Goal: Information Seeking & Learning: Find specific fact

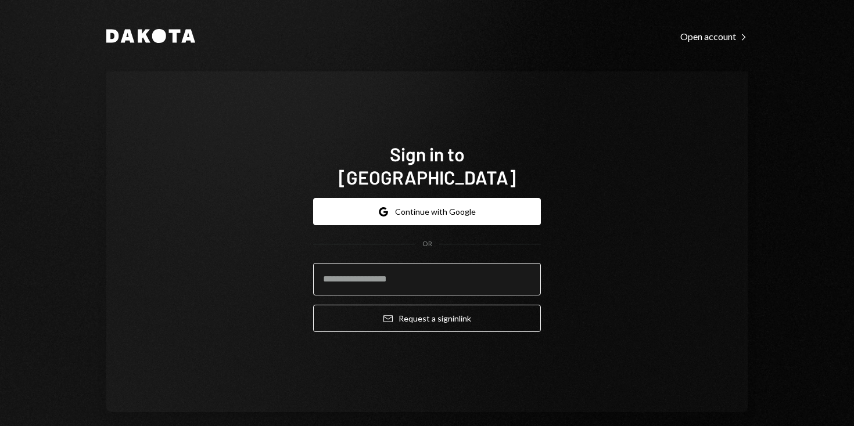
click at [447, 278] on input "email" at bounding box center [427, 279] width 228 height 33
click at [0, 426] on com-1password-button at bounding box center [0, 426] width 0 height 0
type input "**********"
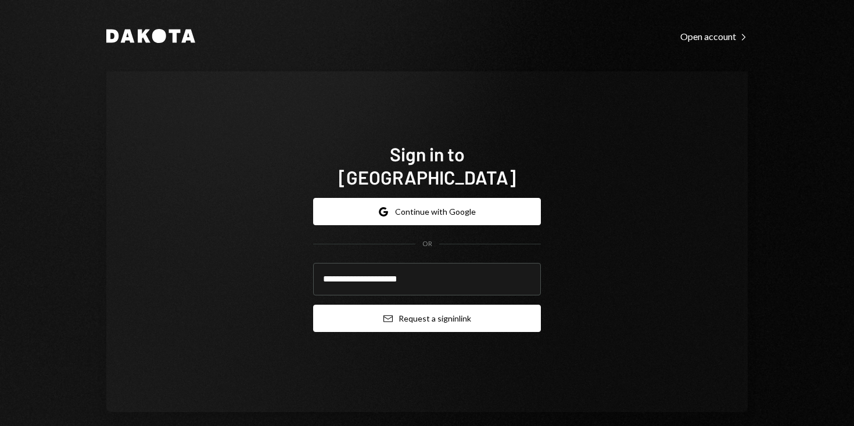
click at [450, 312] on button "Email Request a sign in link" at bounding box center [427, 318] width 228 height 27
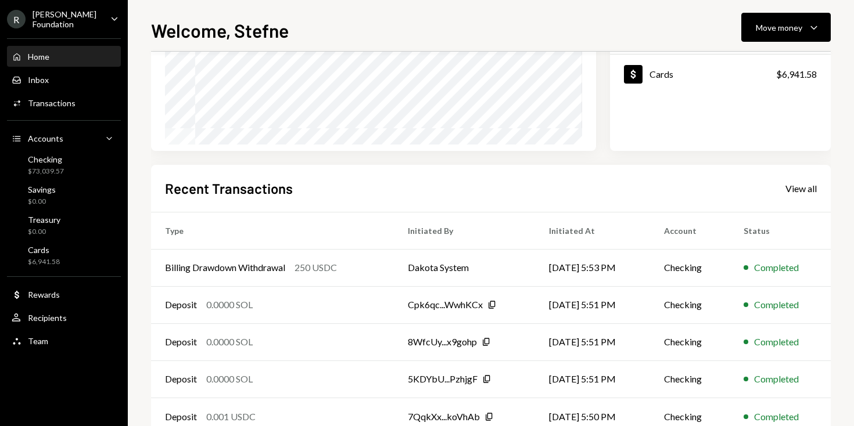
scroll to position [218, 0]
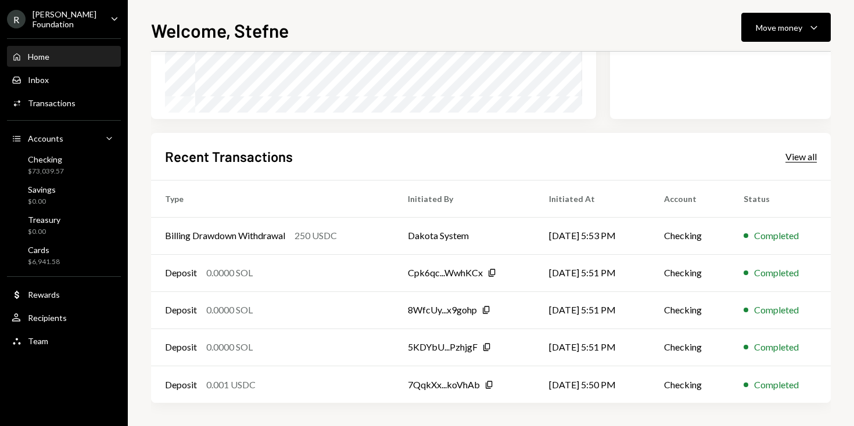
click at [803, 154] on div "View all" at bounding box center [800, 157] width 31 height 12
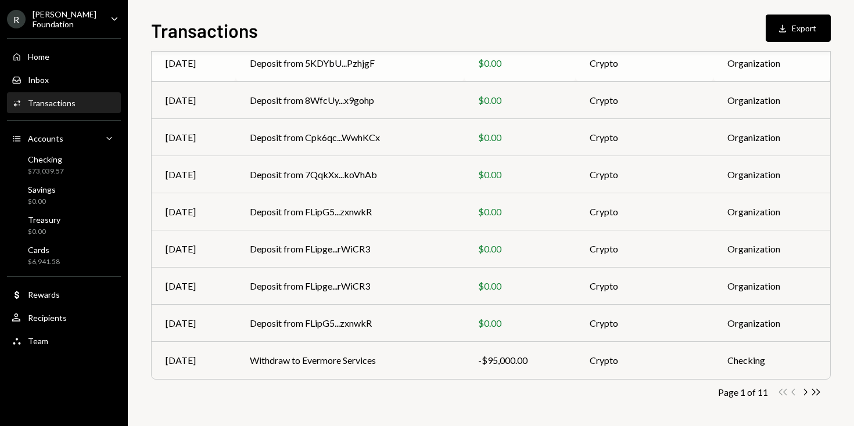
scroll to position [180, 0]
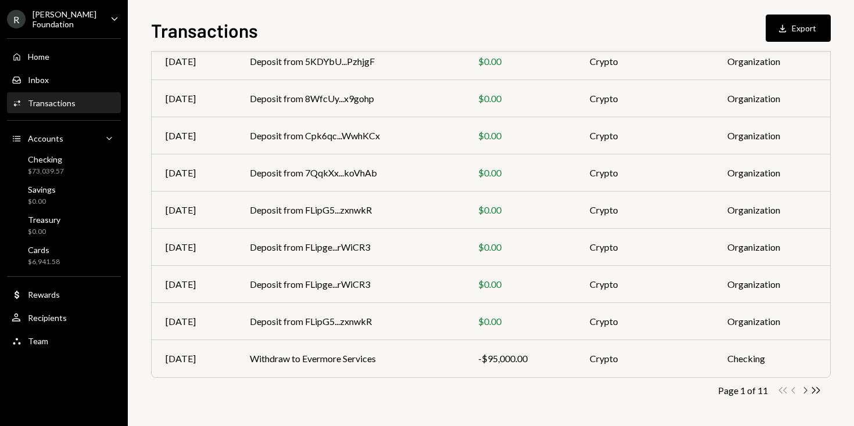
click at [807, 390] on icon "Chevron Right" at bounding box center [804, 390] width 11 height 11
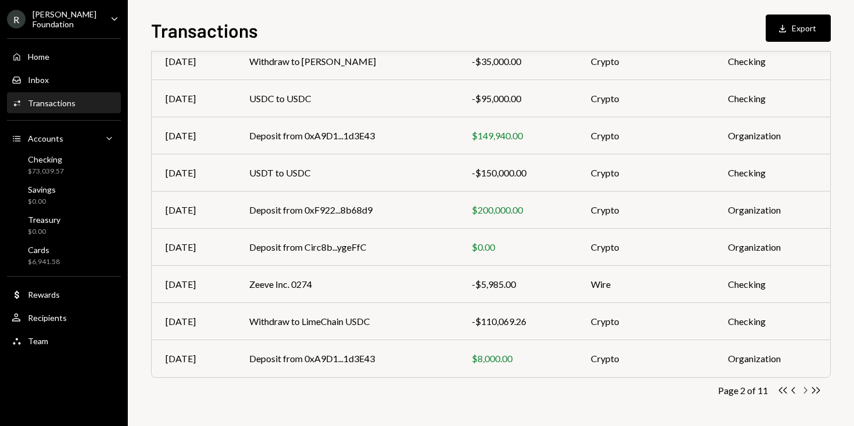
click at [807, 392] on icon "Chevron Right" at bounding box center [804, 390] width 11 height 11
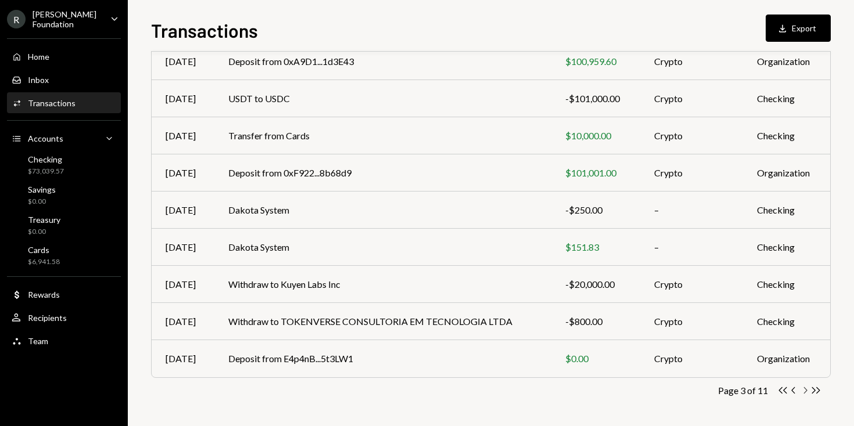
click at [804, 390] on icon "Chevron Right" at bounding box center [804, 390] width 11 height 11
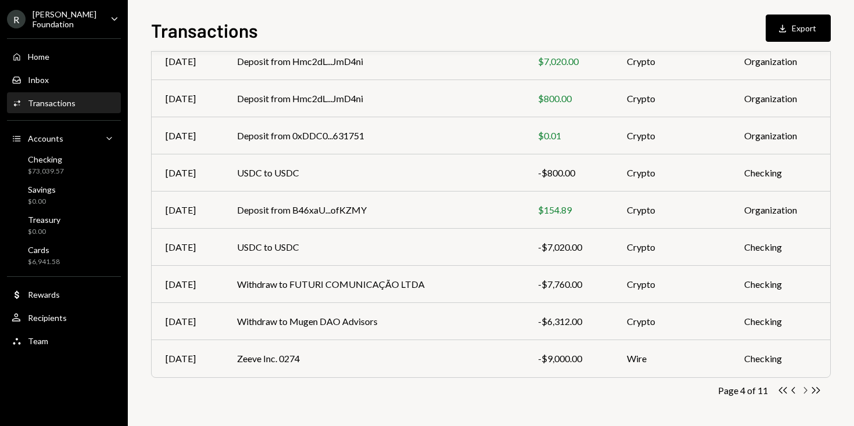
click at [804, 393] on icon "button" at bounding box center [805, 390] width 3 height 6
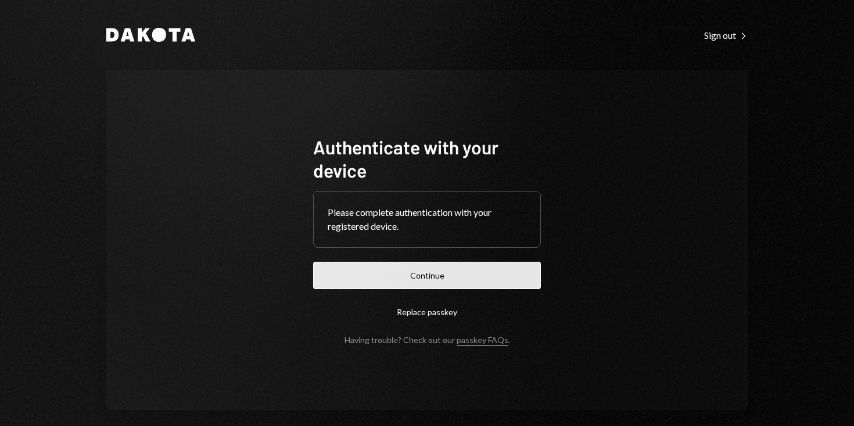
click at [419, 283] on button "Continue" at bounding box center [427, 275] width 228 height 27
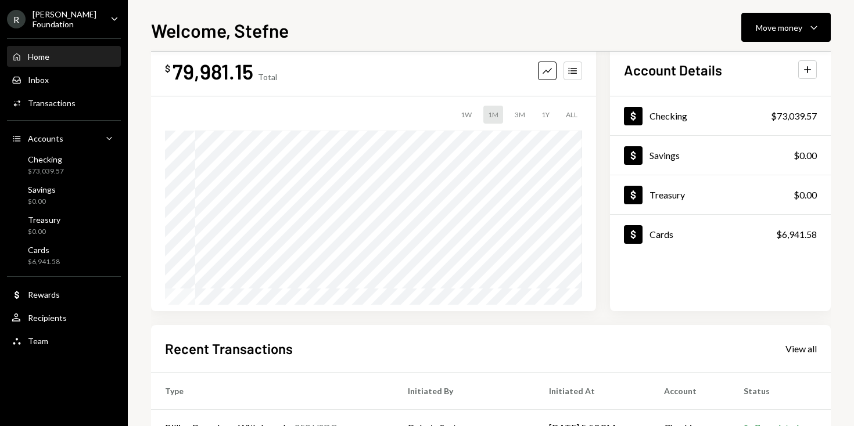
scroll to position [218, 0]
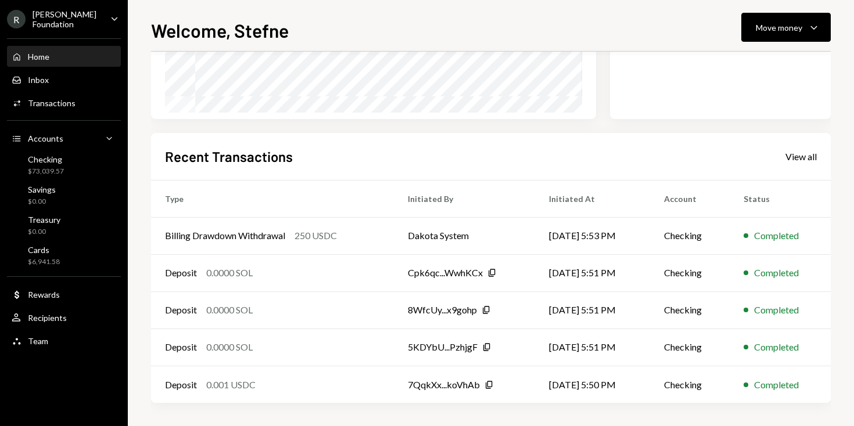
click at [808, 150] on link "View all" at bounding box center [800, 156] width 31 height 13
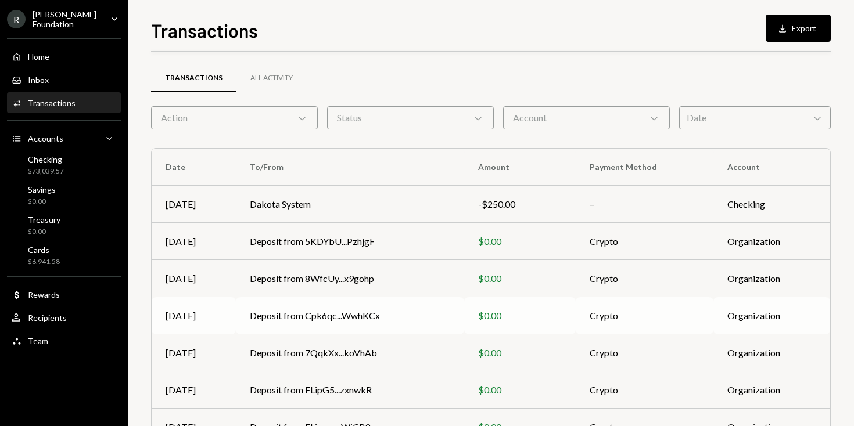
scroll to position [180, 0]
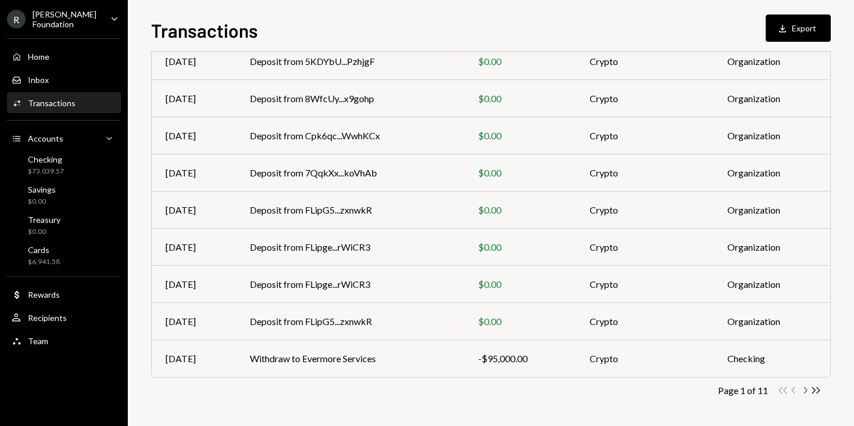
click at [807, 391] on icon "Chevron Right" at bounding box center [804, 390] width 11 height 11
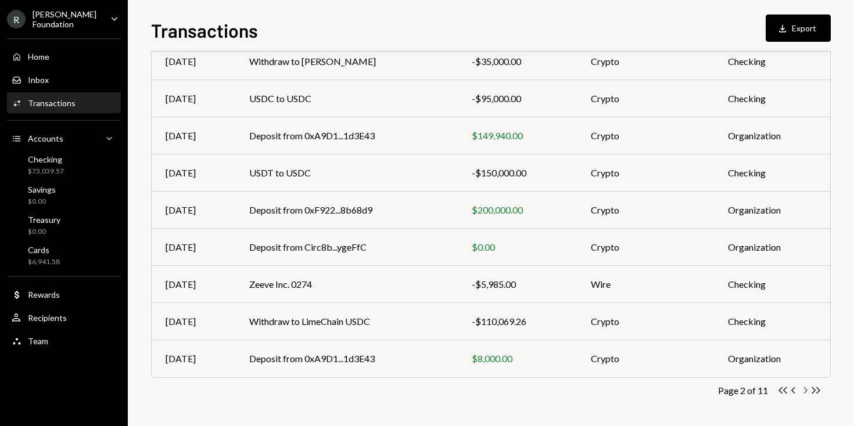
click at [804, 390] on icon "Chevron Right" at bounding box center [804, 390] width 11 height 11
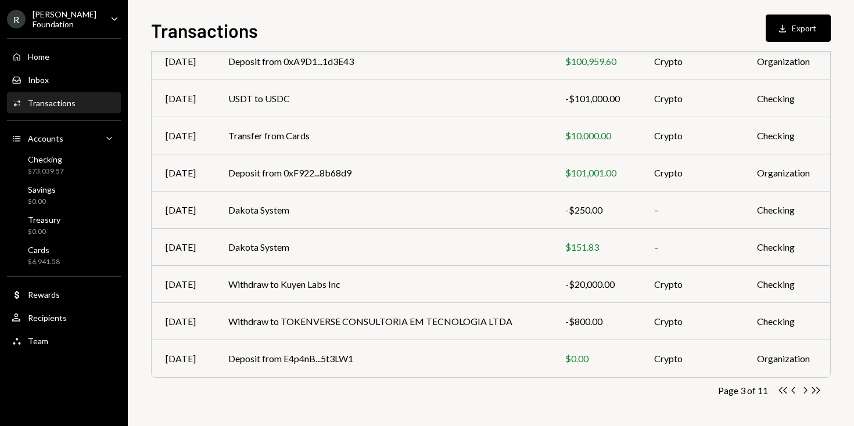
click at [804, 390] on icon "Chevron Right" at bounding box center [804, 390] width 11 height 11
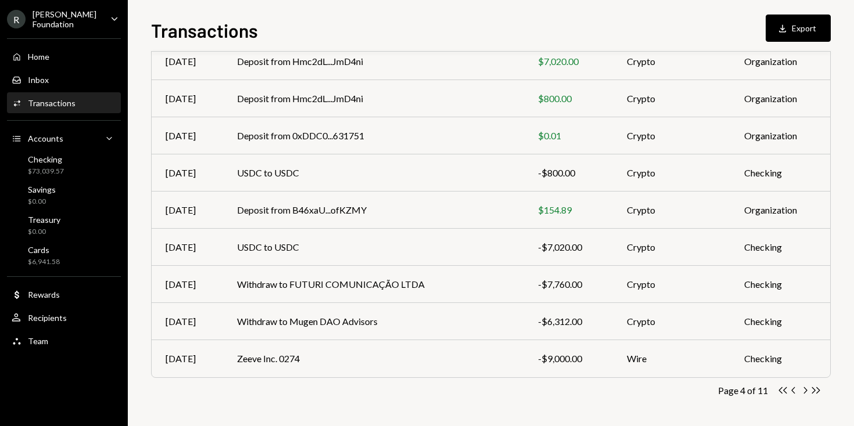
click at [804, 390] on icon "Chevron Right" at bounding box center [804, 390] width 11 height 11
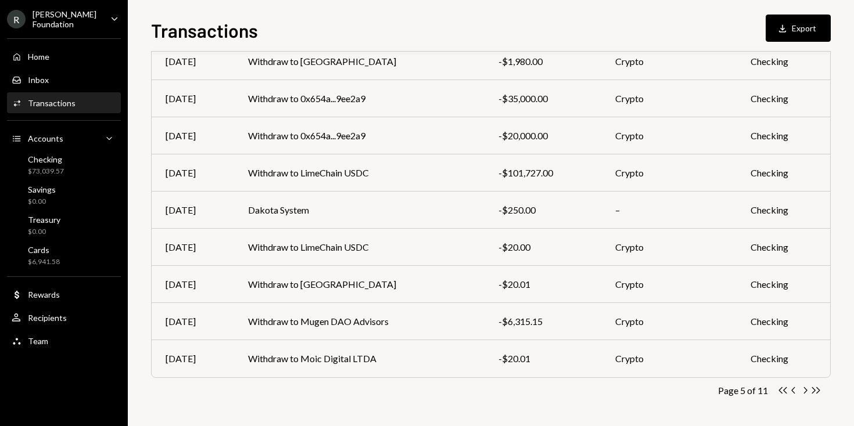
click at [804, 390] on icon "Chevron Right" at bounding box center [804, 390] width 11 height 11
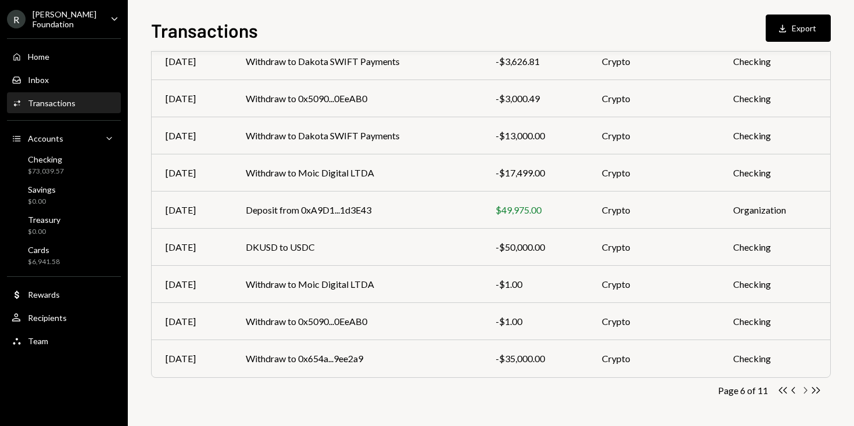
click at [805, 390] on icon "Chevron Right" at bounding box center [804, 390] width 11 height 11
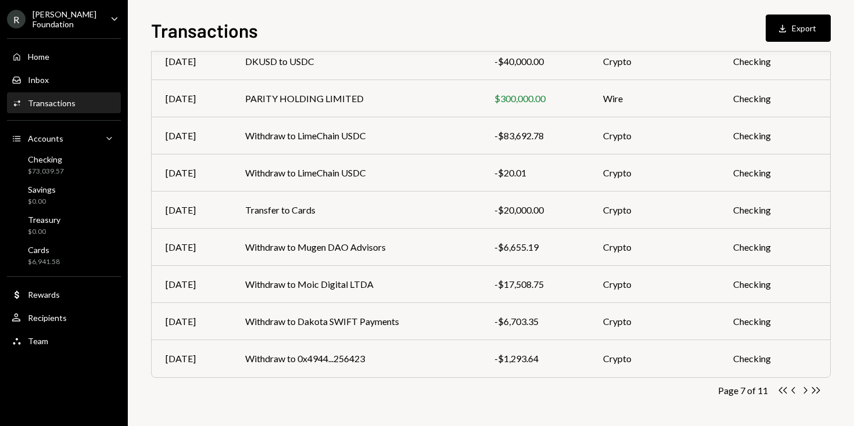
click at [805, 390] on icon "Chevron Right" at bounding box center [804, 390] width 11 height 11
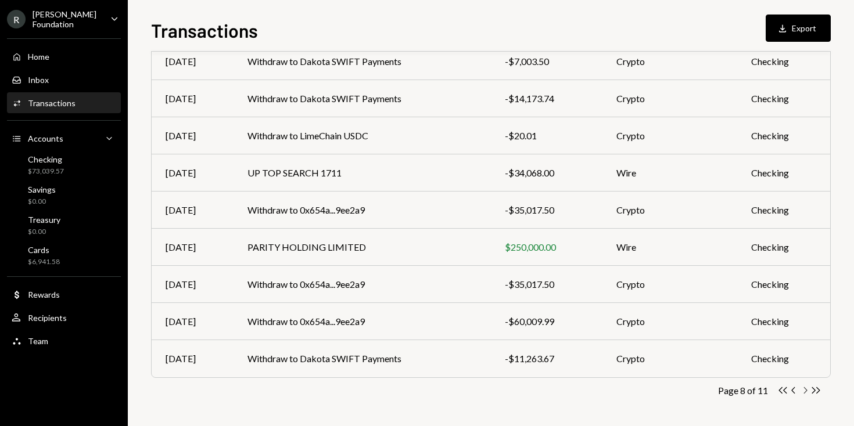
click at [805, 390] on icon "Chevron Right" at bounding box center [804, 390] width 11 height 11
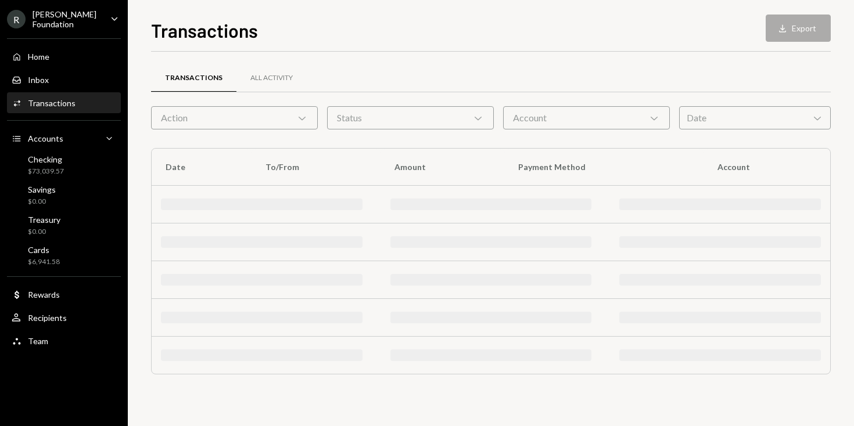
scroll to position [0, 0]
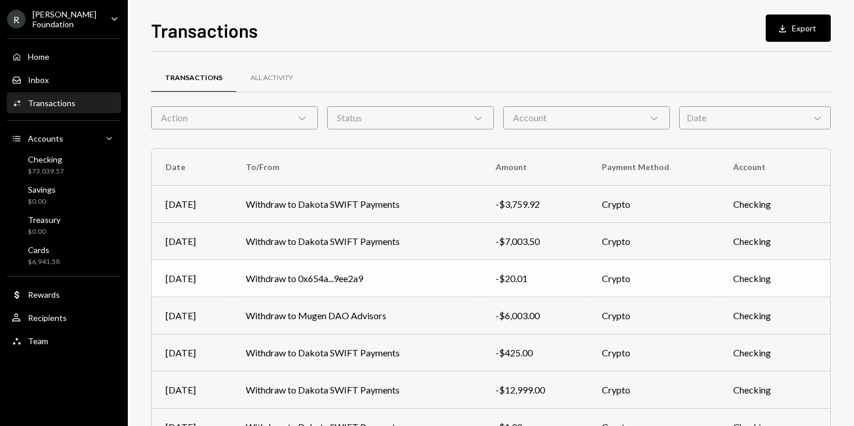
click at [499, 271] on td "-$20.01" at bounding box center [534, 278] width 106 height 37
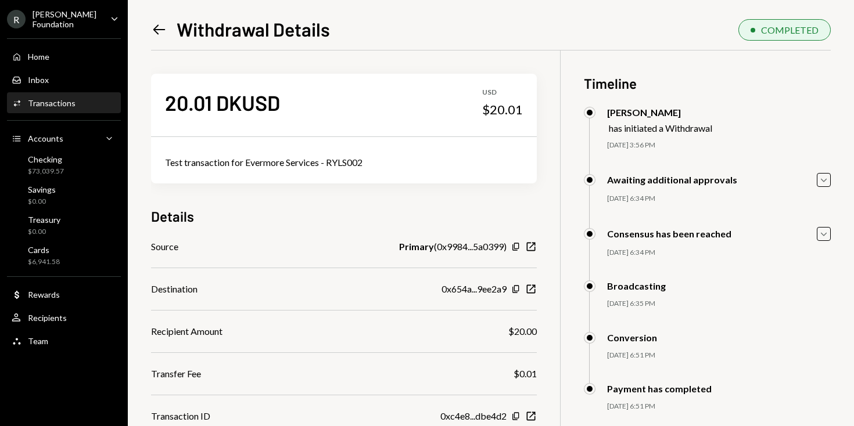
click at [156, 26] on icon "Left Arrow" at bounding box center [159, 29] width 16 height 16
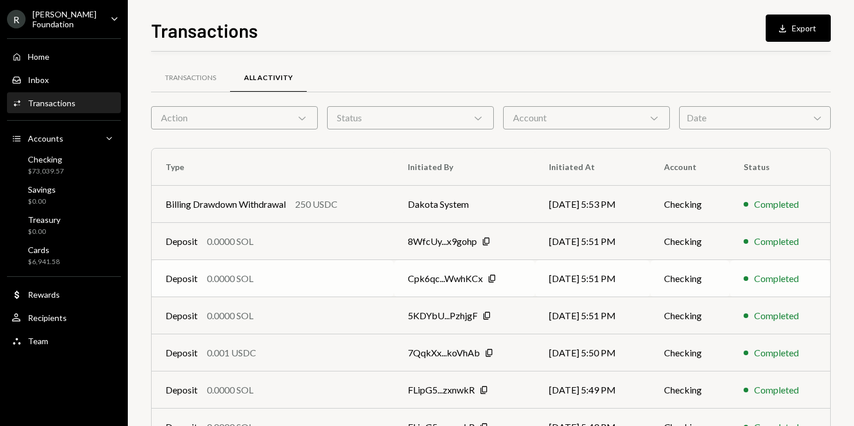
scroll to position [180, 0]
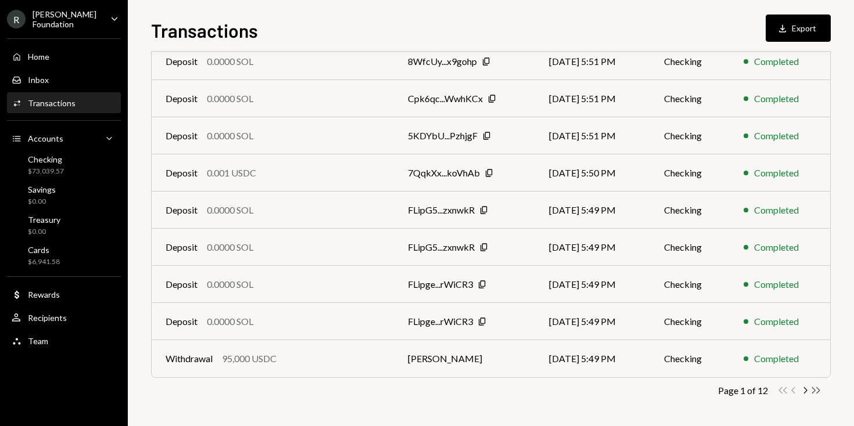
click at [818, 387] on icon "Double Arrow Right" at bounding box center [815, 390] width 11 height 11
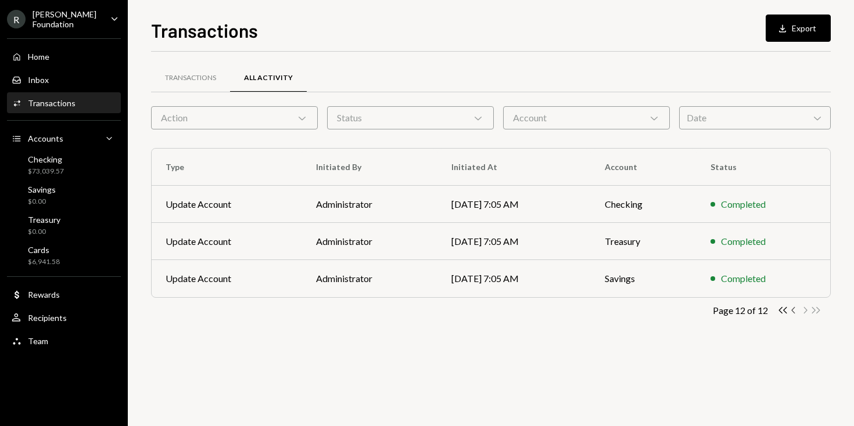
click at [794, 307] on icon "Chevron Left" at bounding box center [793, 310] width 11 height 11
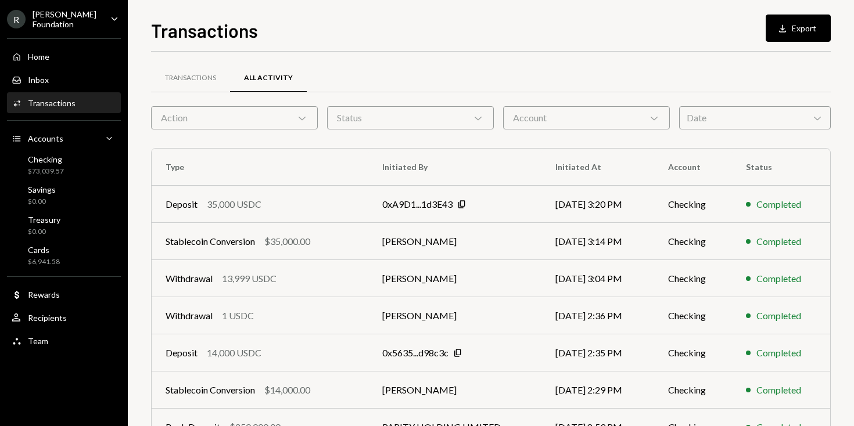
scroll to position [180, 0]
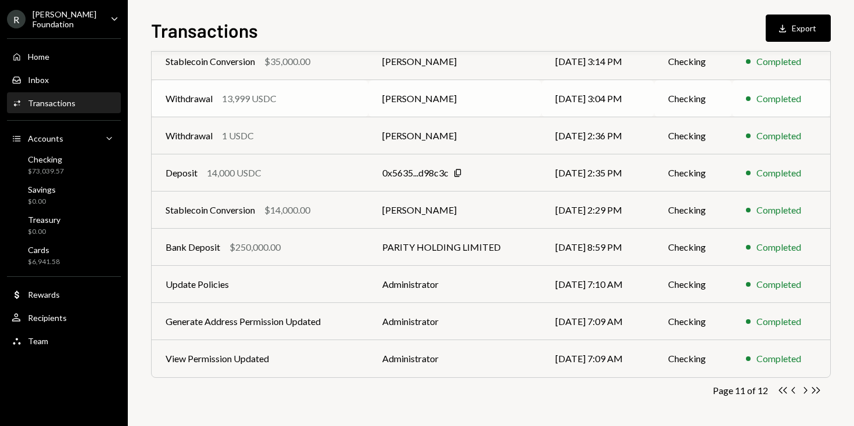
click at [333, 103] on div "Withdrawal 13,999 USDC" at bounding box center [259, 99] width 189 height 14
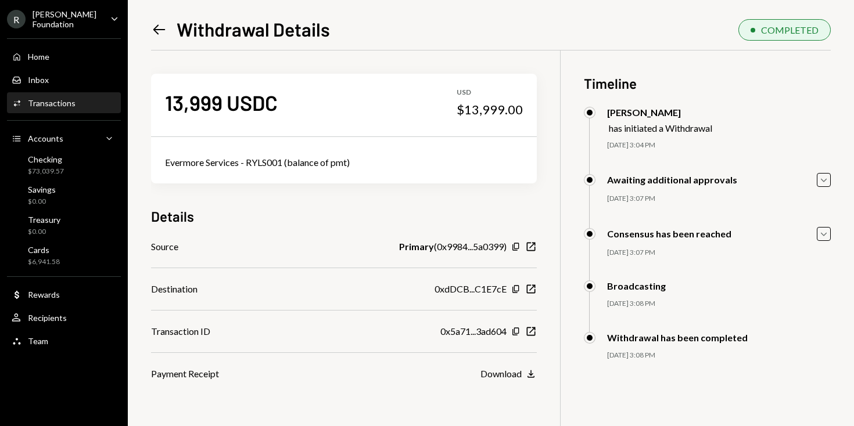
click at [159, 25] on icon "Left Arrow" at bounding box center [159, 29] width 16 height 16
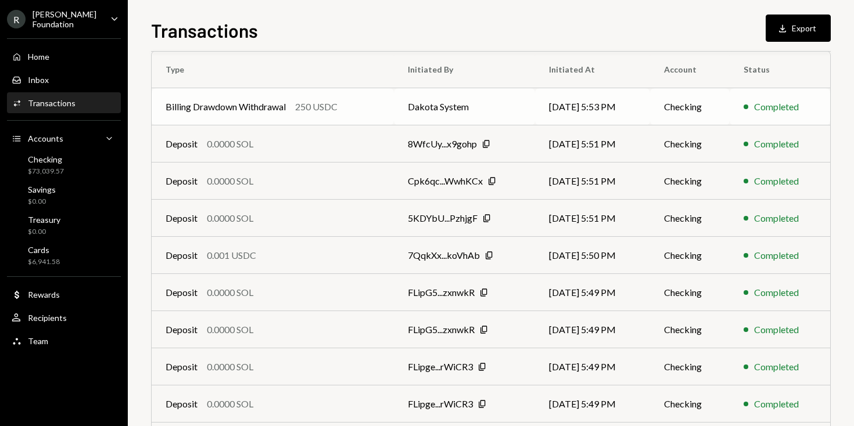
scroll to position [180, 0]
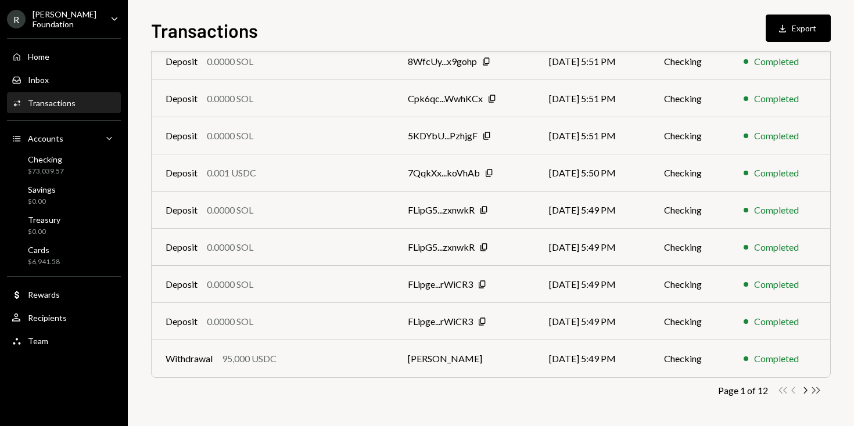
click at [816, 388] on icon "Double Arrow Right" at bounding box center [815, 390] width 11 height 11
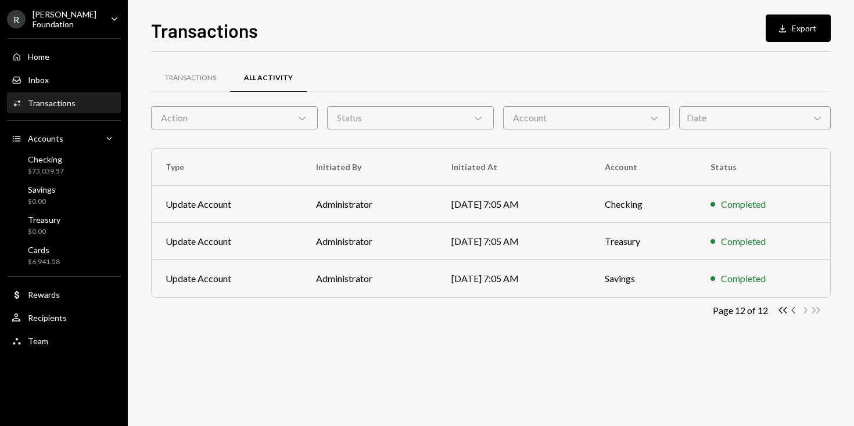
click at [791, 310] on icon "Chevron Left" at bounding box center [793, 310] width 11 height 11
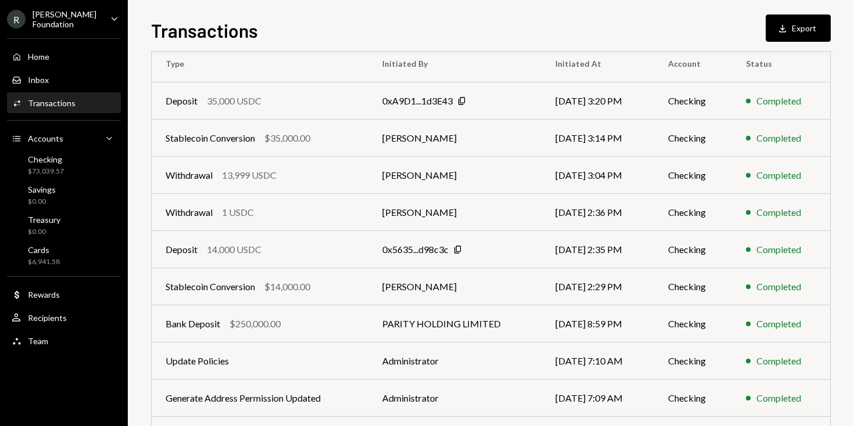
scroll to position [99, 0]
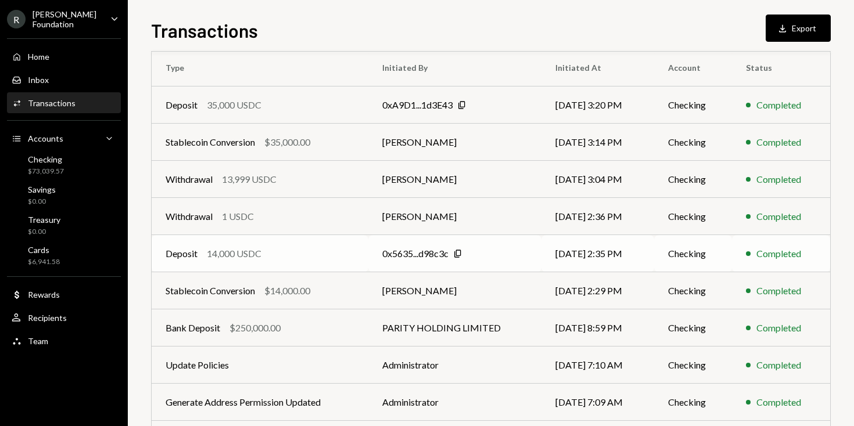
click at [243, 253] on div "14,000 USDC" at bounding box center [234, 254] width 55 height 14
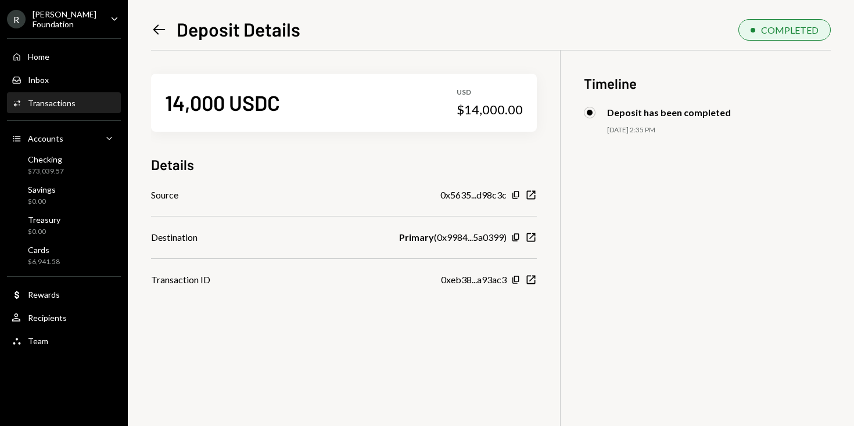
click at [160, 30] on icon at bounding box center [159, 29] width 12 height 10
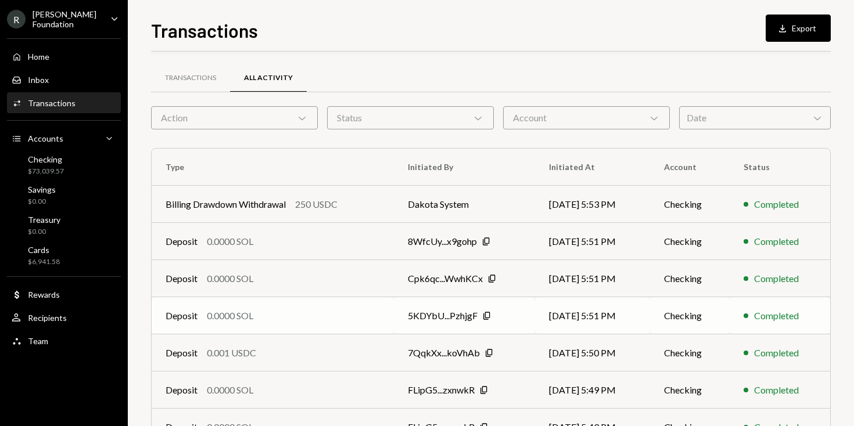
scroll to position [180, 0]
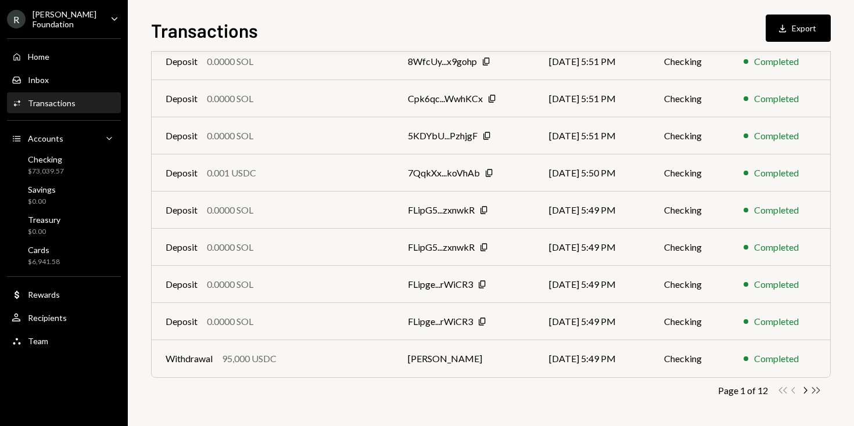
click at [815, 387] on icon "Double Arrow Right" at bounding box center [815, 390] width 11 height 11
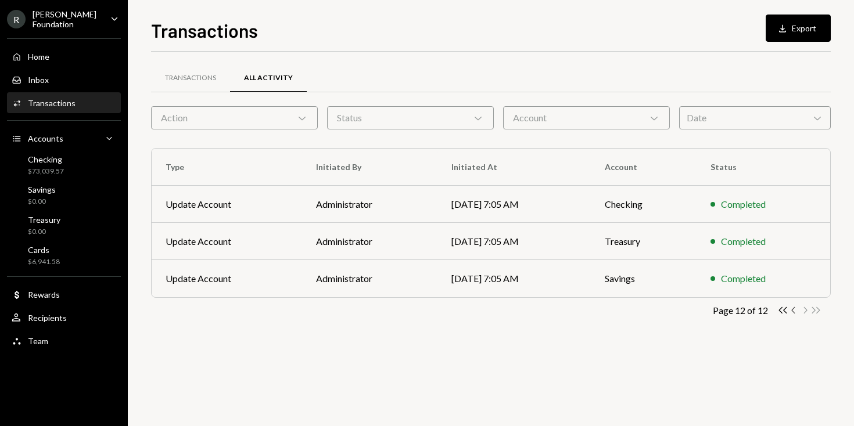
click at [794, 309] on icon "Chevron Left" at bounding box center [793, 310] width 11 height 11
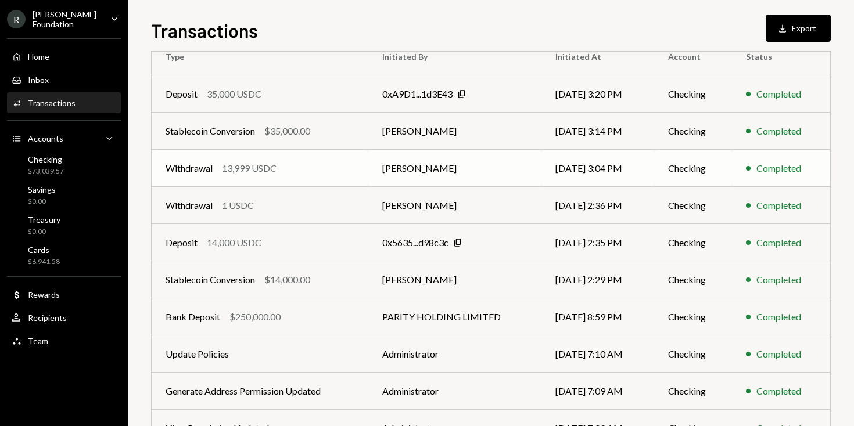
scroll to position [109, 0]
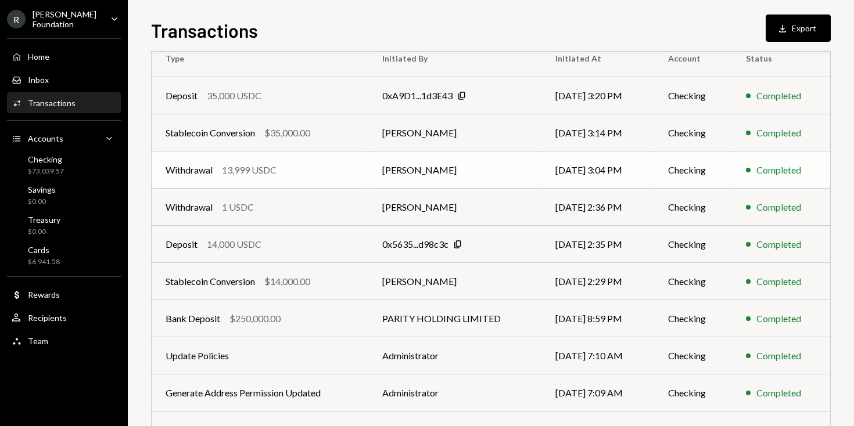
click at [304, 165] on div "Withdrawal 13,999 USDC" at bounding box center [259, 170] width 189 height 14
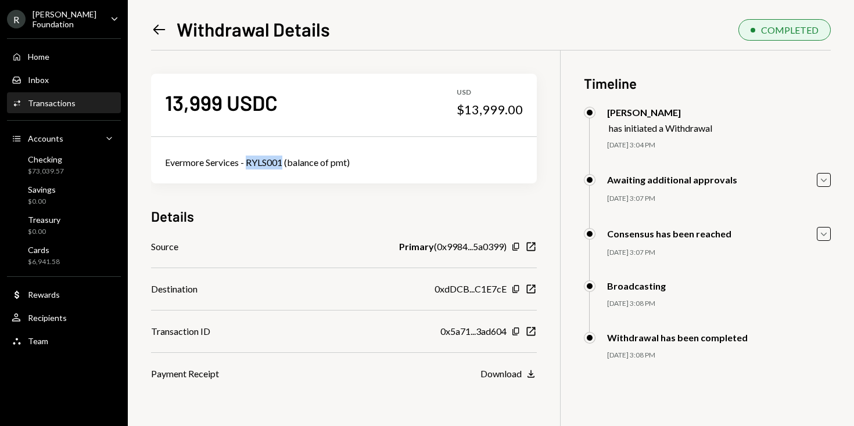
drag, startPoint x: 283, startPoint y: 164, endPoint x: 249, endPoint y: 164, distance: 34.3
click at [249, 164] on div "Evermore Services - RYLS001 (balance of pmt)" at bounding box center [344, 163] width 358 height 14
copy div "RYLS001"
click at [165, 23] on icon "Left Arrow" at bounding box center [159, 29] width 16 height 16
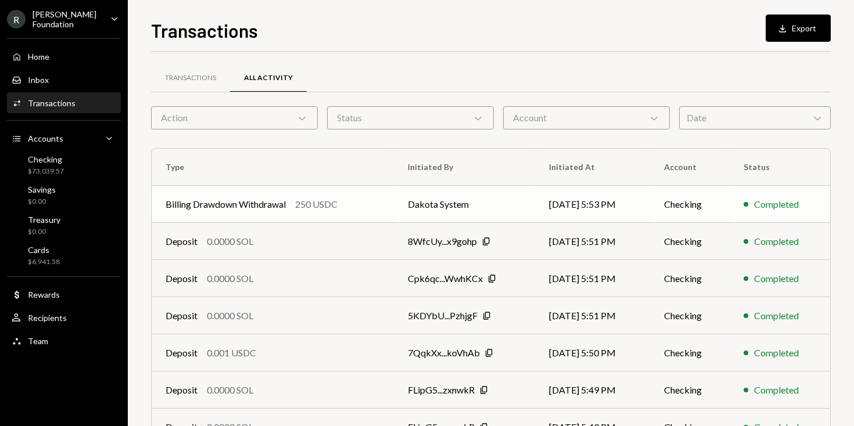
scroll to position [180, 0]
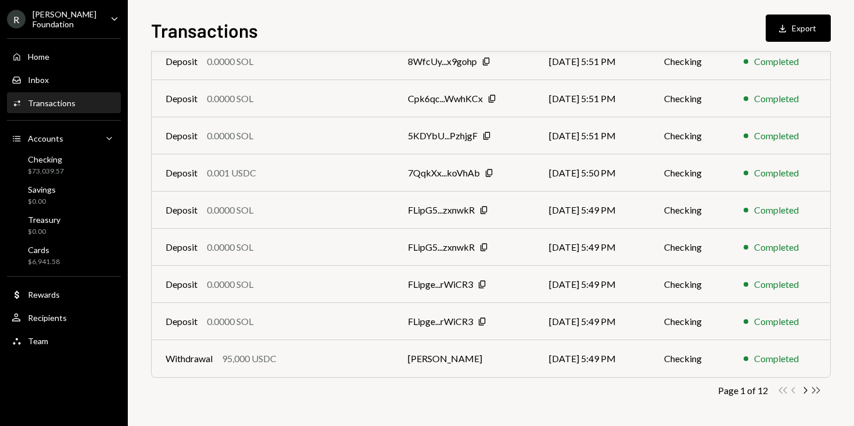
click at [815, 390] on icon "button" at bounding box center [816, 390] width 8 height 6
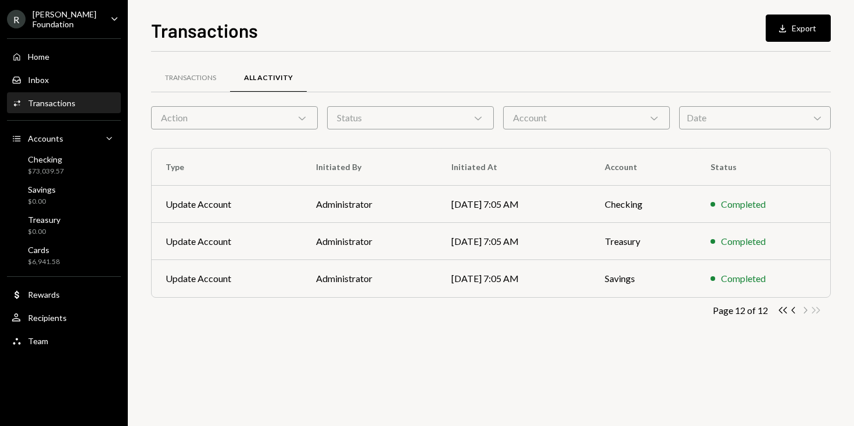
scroll to position [0, 0]
click at [795, 310] on icon "Chevron Left" at bounding box center [793, 310] width 11 height 11
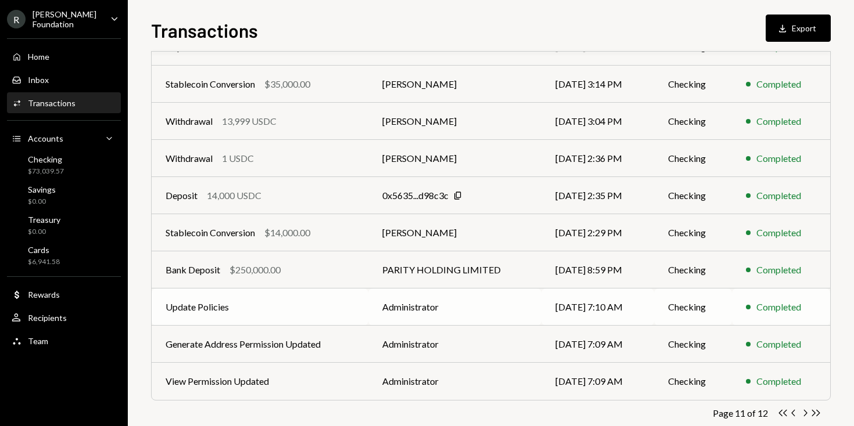
scroll to position [180, 0]
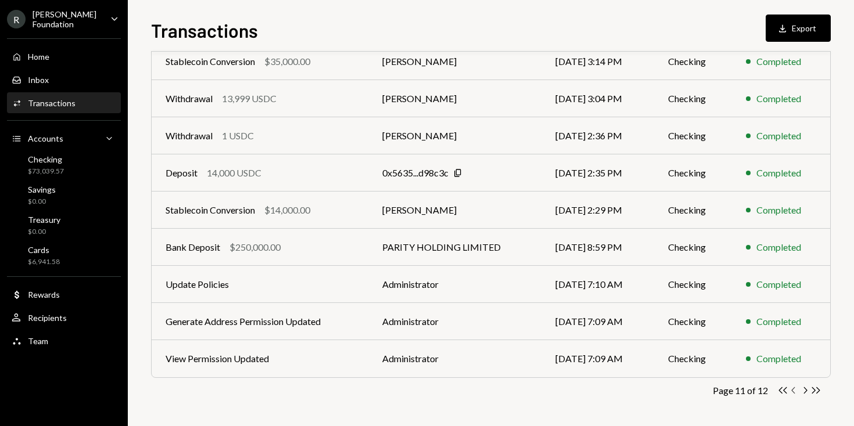
click at [794, 389] on icon "Chevron Left" at bounding box center [793, 390] width 11 height 11
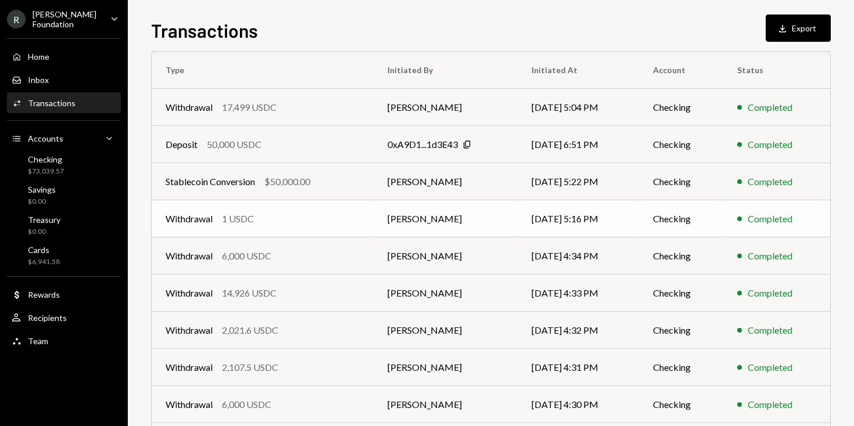
scroll to position [94, 0]
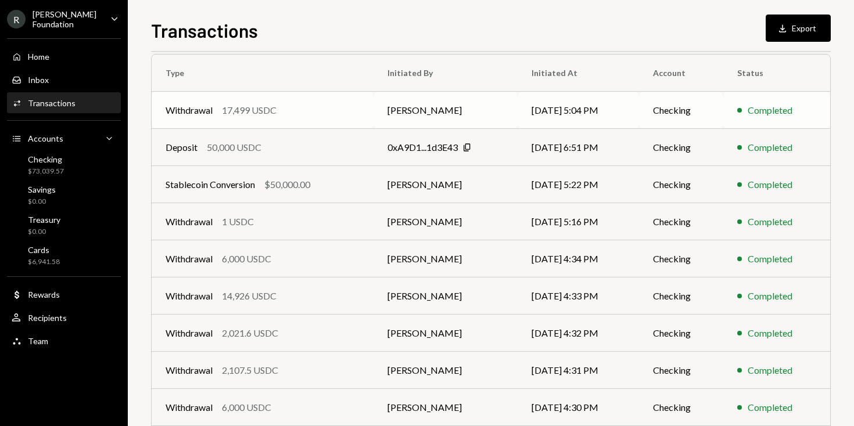
click at [339, 104] on div "Withdrawal 17,499 USDC" at bounding box center [262, 110] width 194 height 14
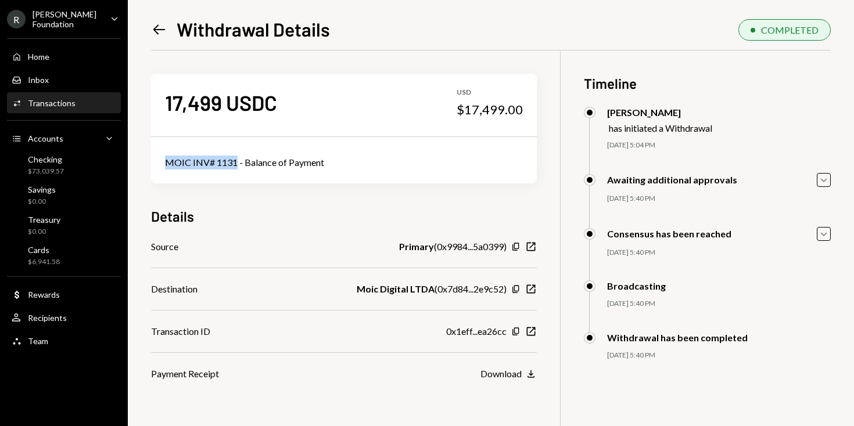
drag, startPoint x: 236, startPoint y: 160, endPoint x: 161, endPoint y: 159, distance: 74.9
click at [161, 159] on div "MOIC INV# 1131 - Balance of Payment" at bounding box center [344, 163] width 386 height 42
copy div "MOIC INV# 1131"
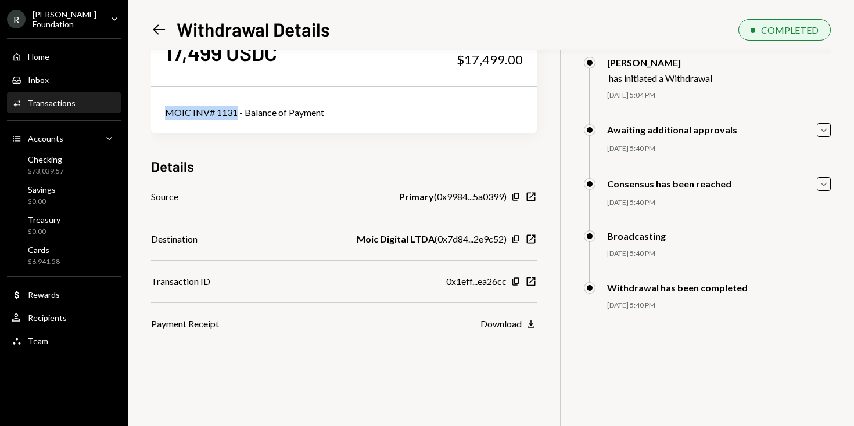
click at [161, 30] on icon at bounding box center [159, 29] width 12 height 10
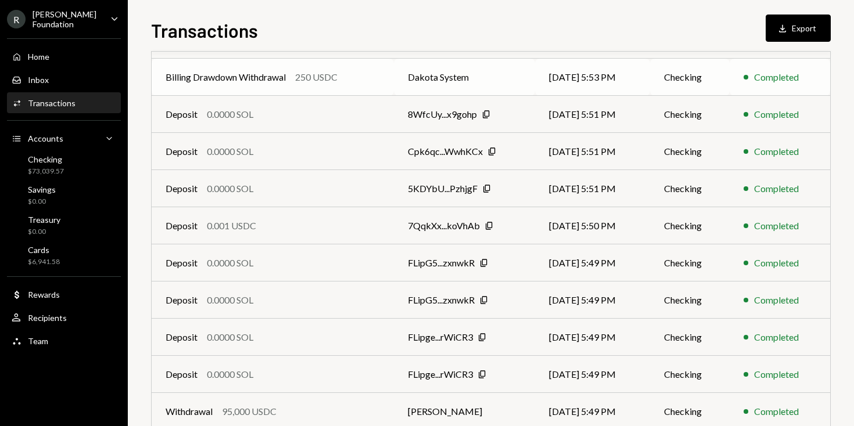
scroll to position [180, 0]
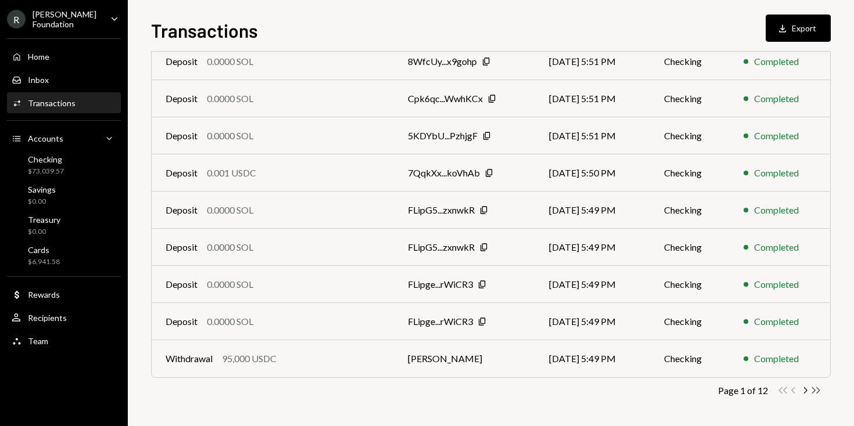
click at [815, 391] on icon "Double Arrow Right" at bounding box center [815, 390] width 11 height 11
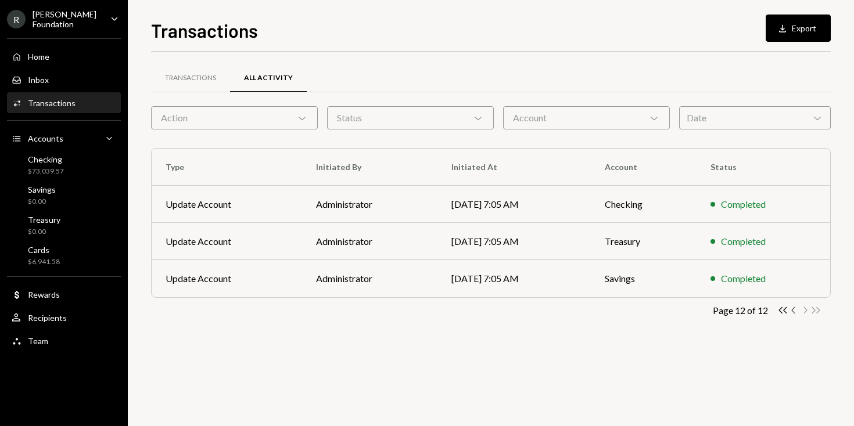
click at [793, 308] on icon "button" at bounding box center [792, 310] width 3 height 6
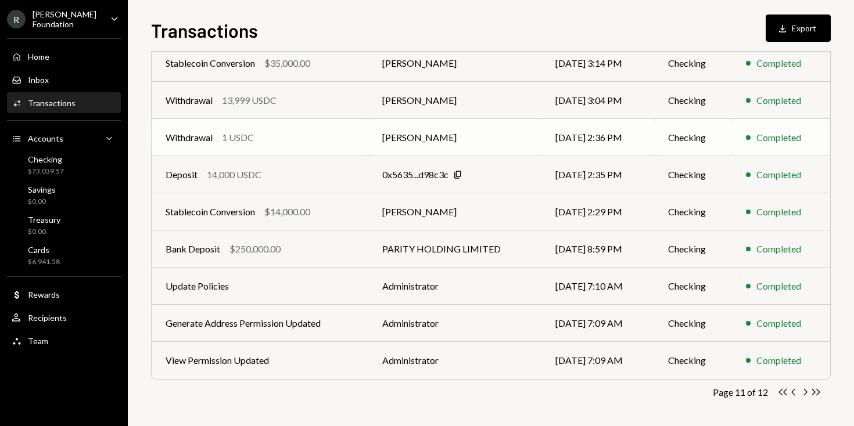
scroll to position [180, 0]
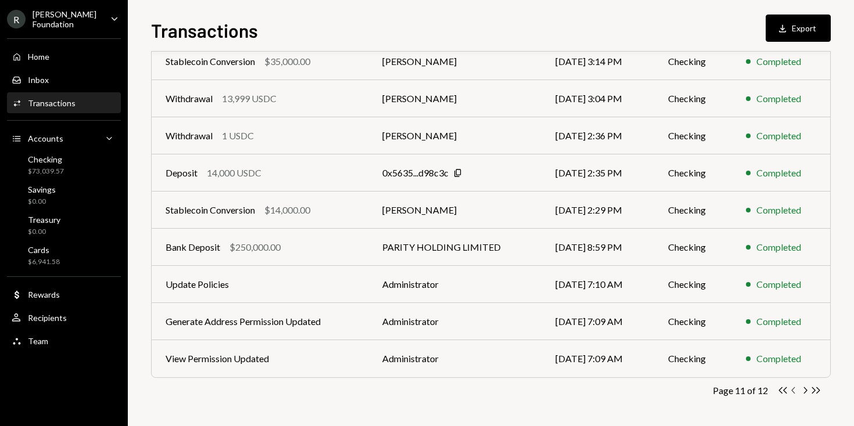
click at [793, 393] on icon "Chevron Left" at bounding box center [793, 390] width 11 height 11
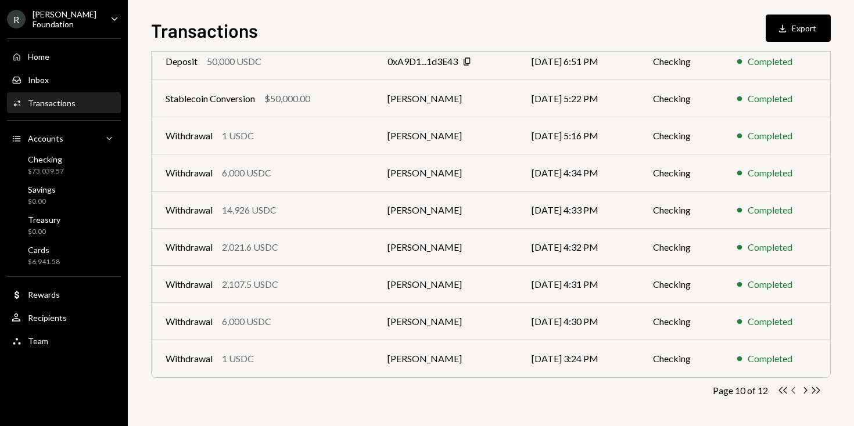
click at [792, 391] on icon "button" at bounding box center [792, 390] width 3 height 6
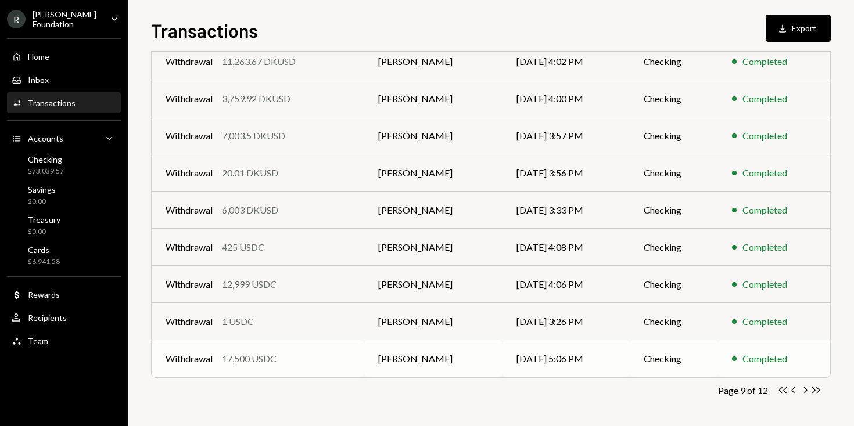
click at [346, 361] on div "Withdrawal 17,500 USDC" at bounding box center [257, 359] width 185 height 14
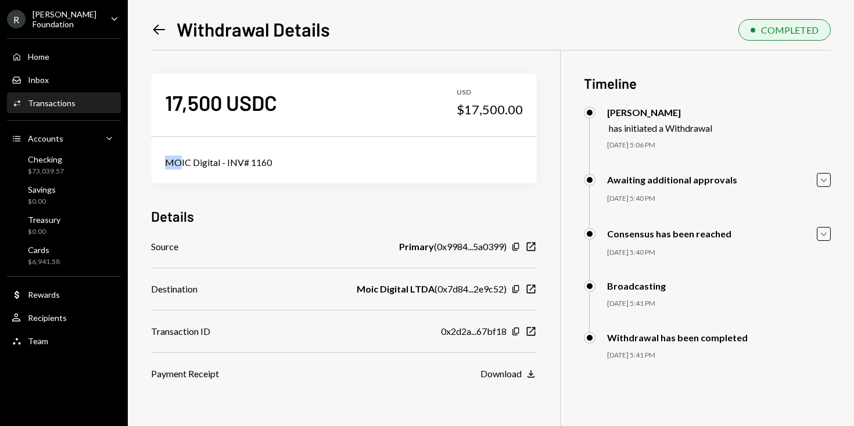
drag, startPoint x: 272, startPoint y: 164, endPoint x: 163, endPoint y: 163, distance: 109.8
click at [163, 163] on div "MOIC Digital - INV# 1160" at bounding box center [344, 163] width 386 height 42
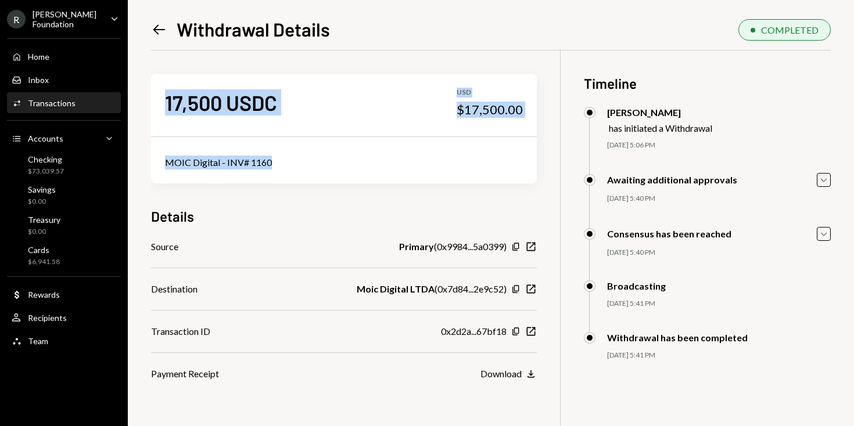
drag, startPoint x: 290, startPoint y: 170, endPoint x: 138, endPoint y: 159, distance: 152.0
click at [138, 159] on div "Left Arrow Withdrawal Details COMPLETED 17,500 USDC USD $17,500.00 MOIC Digital…" at bounding box center [491, 213] width 726 height 426
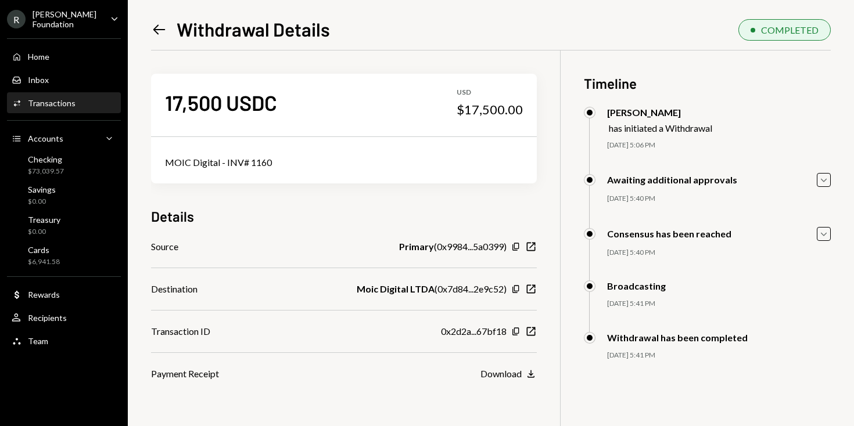
click at [319, 160] on div "MOIC Digital - INV# 1160" at bounding box center [344, 163] width 358 height 14
drag, startPoint x: 319, startPoint y: 160, endPoint x: 176, endPoint y: 157, distance: 142.9
click at [176, 157] on div "MOIC Digital - INV# 1160" at bounding box center [344, 163] width 358 height 14
copy div "MOIC Digital - INV# 1160"
click at [159, 28] on icon "Left Arrow" at bounding box center [159, 29] width 16 height 16
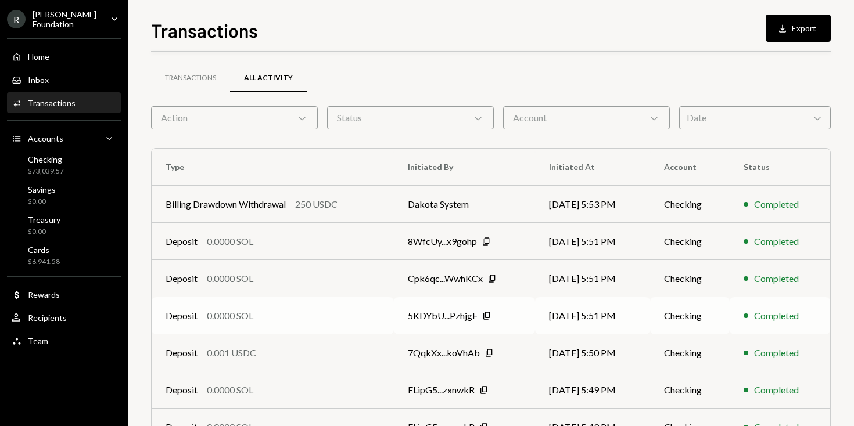
scroll to position [180, 0]
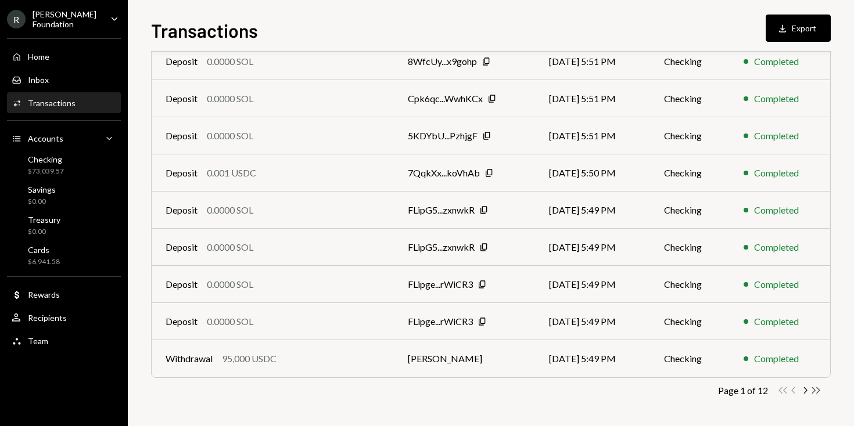
click at [815, 391] on icon "Double Arrow Right" at bounding box center [815, 390] width 11 height 11
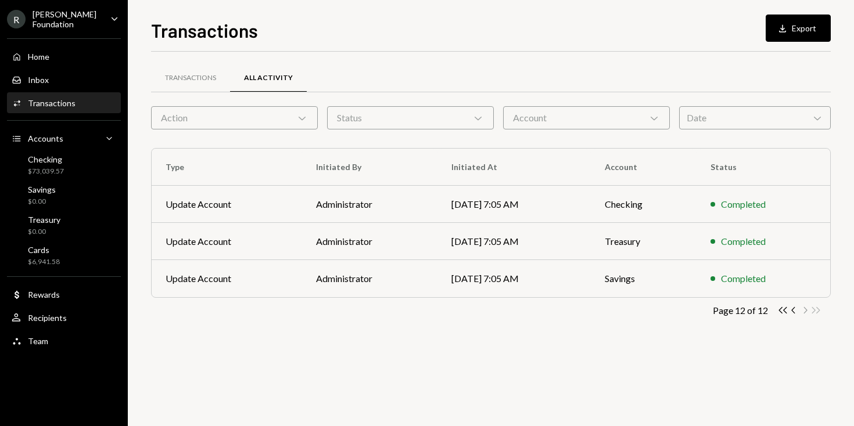
scroll to position [0, 0]
click at [791, 315] on icon "Chevron Left" at bounding box center [793, 310] width 11 height 11
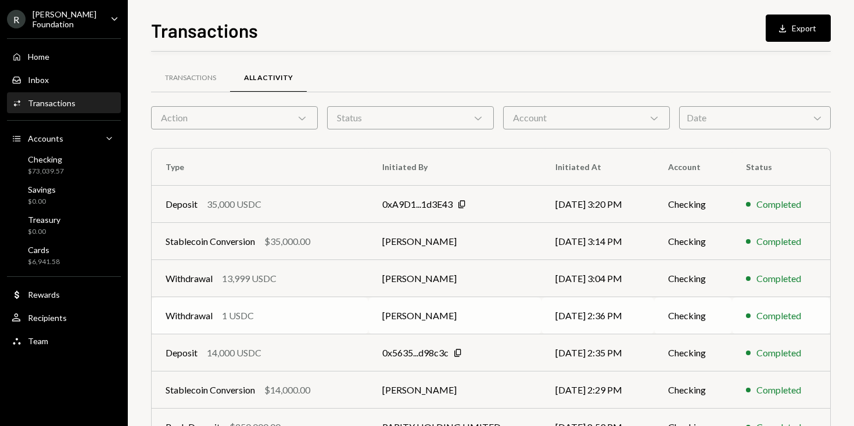
scroll to position [180, 0]
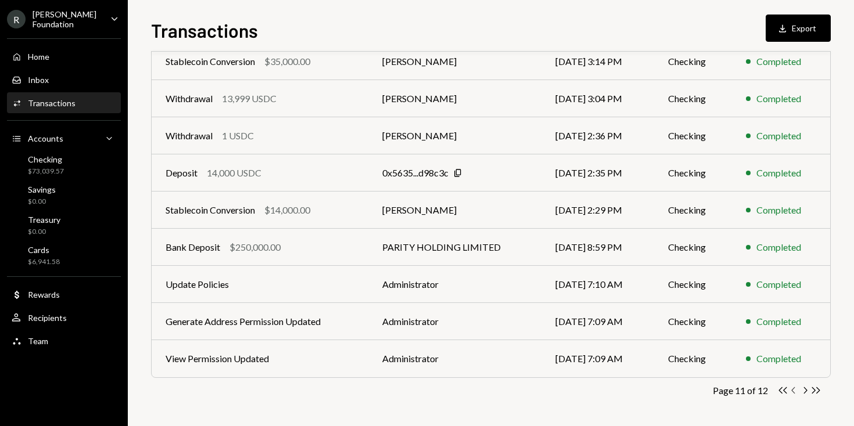
click at [794, 388] on icon "Chevron Left" at bounding box center [793, 390] width 11 height 11
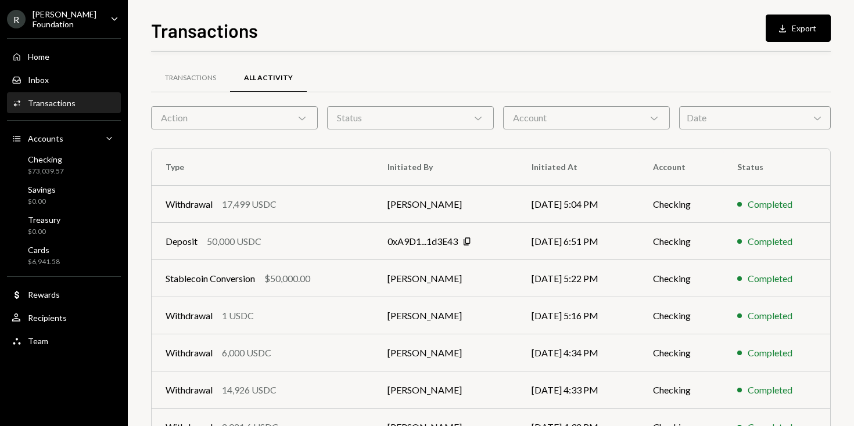
scroll to position [180, 0]
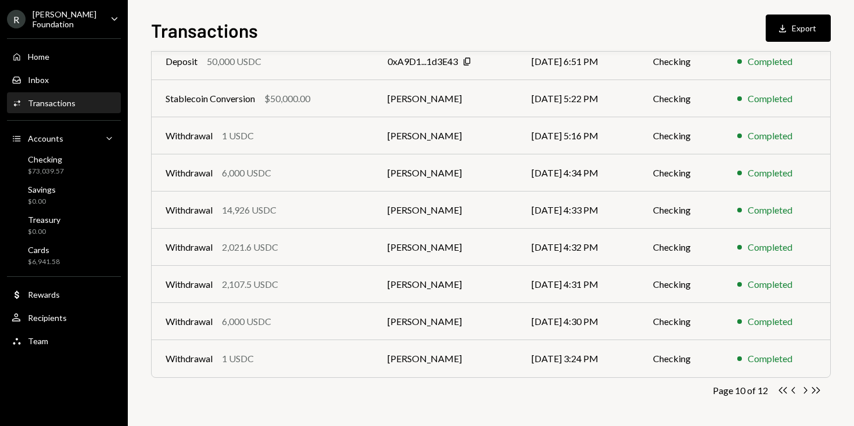
click at [794, 388] on icon "Chevron Left" at bounding box center [793, 390] width 11 height 11
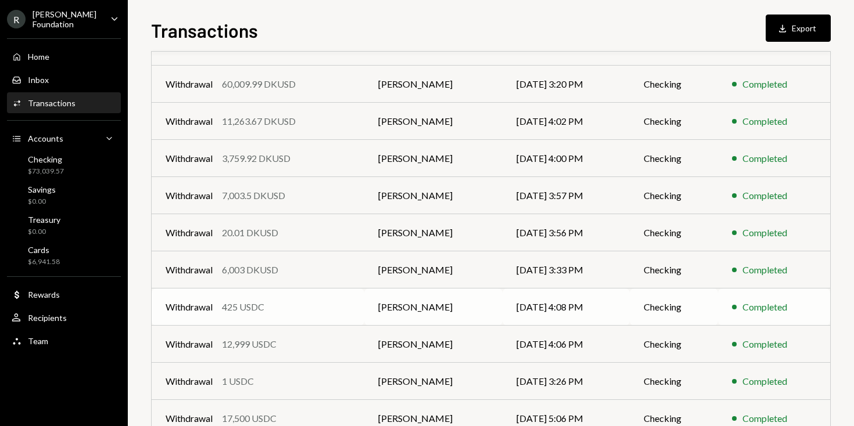
scroll to position [117, 0]
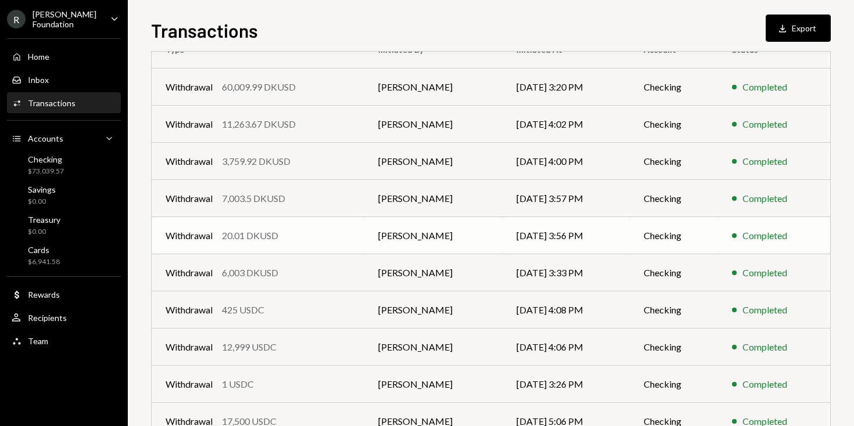
click at [275, 226] on td "Withdrawal 20.01 DKUSD" at bounding box center [258, 235] width 213 height 37
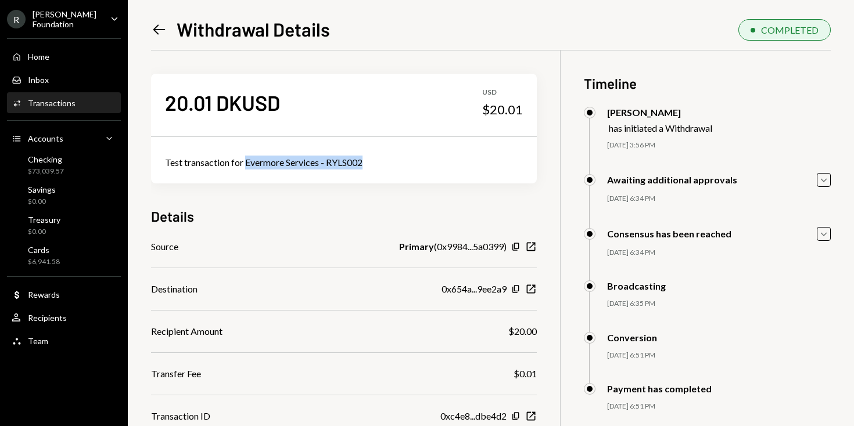
drag, startPoint x: 368, startPoint y: 162, endPoint x: 247, endPoint y: 160, distance: 120.8
click at [247, 160] on div "Test transaction for Evermore Services - RYLS002" at bounding box center [344, 163] width 358 height 14
copy div "Evermore Services - RYLS002"
click at [160, 35] on icon "Left Arrow" at bounding box center [159, 29] width 16 height 16
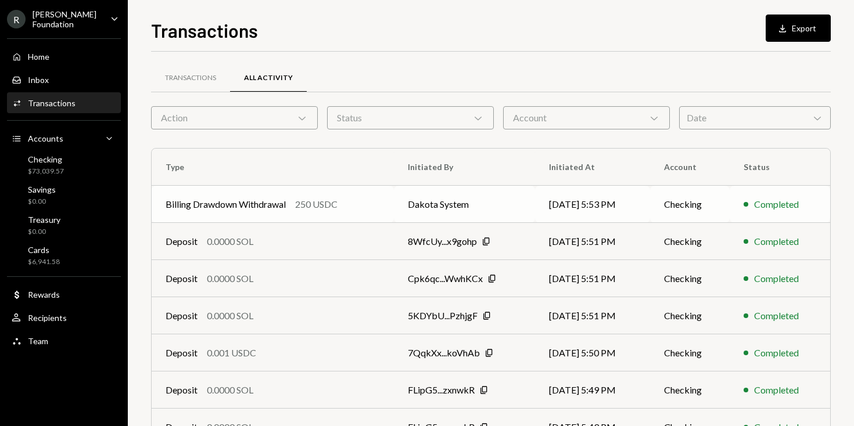
scroll to position [180, 0]
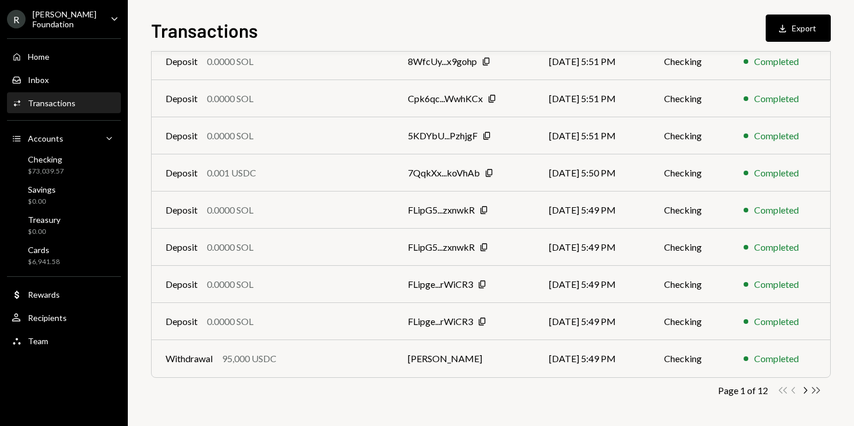
click at [819, 392] on icon "Double Arrow Right" at bounding box center [815, 390] width 11 height 11
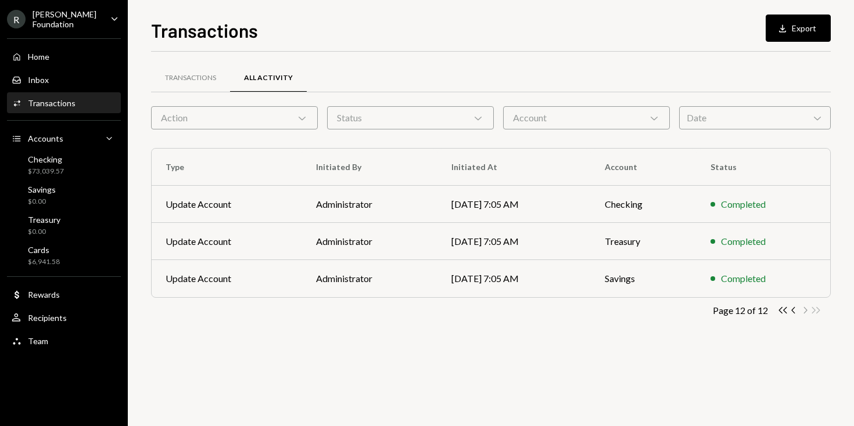
scroll to position [0, 0]
click at [792, 311] on icon "Chevron Left" at bounding box center [793, 310] width 11 height 11
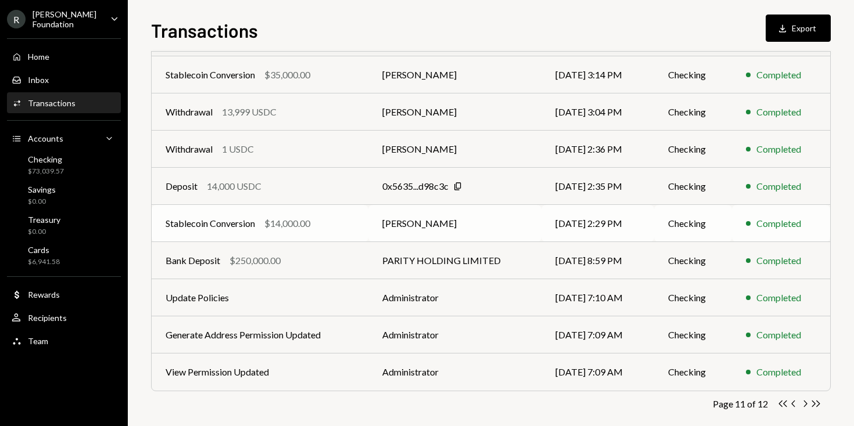
scroll to position [180, 0]
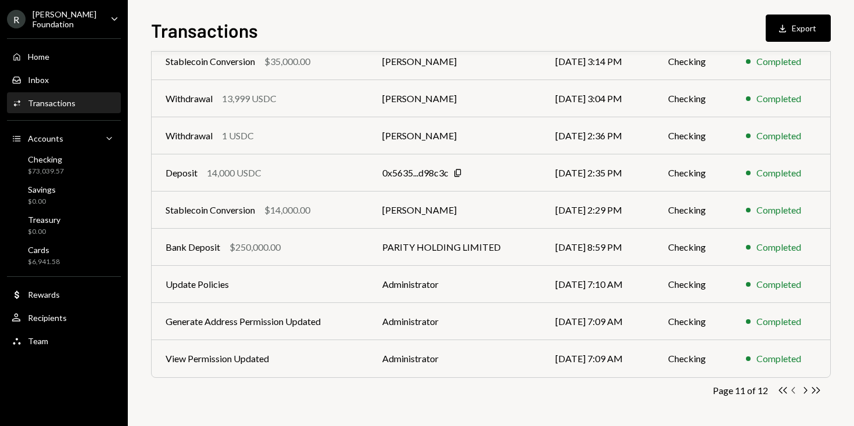
click at [791, 390] on icon "button" at bounding box center [792, 390] width 3 height 6
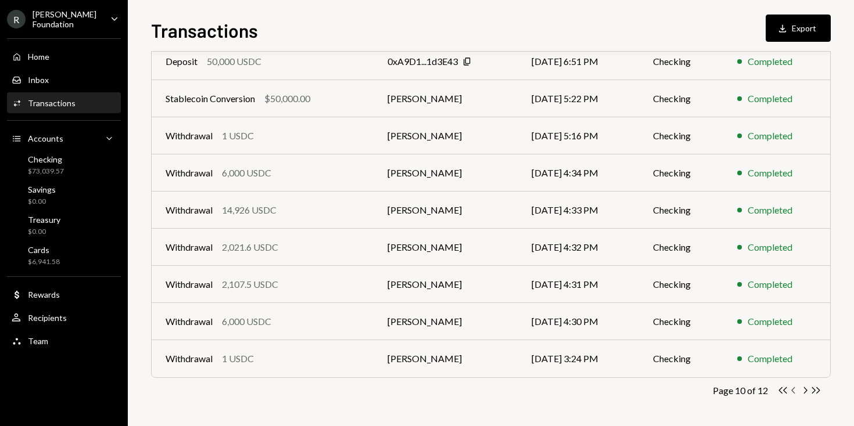
click at [791, 390] on icon "button" at bounding box center [792, 390] width 3 height 6
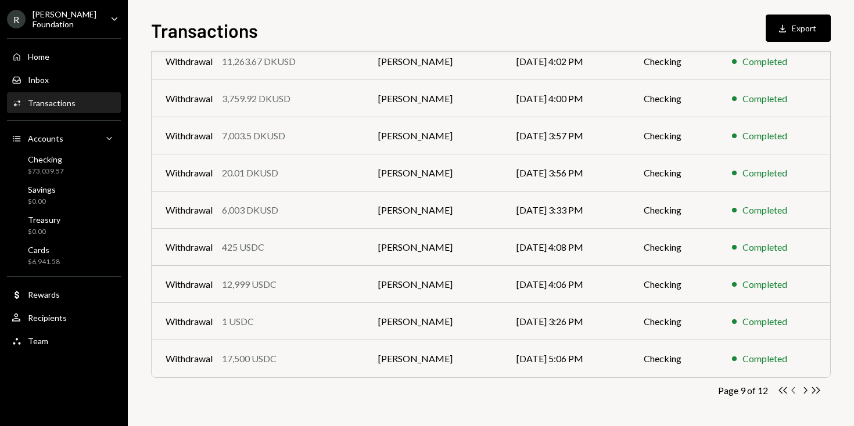
click at [794, 390] on icon "Chevron Left" at bounding box center [793, 390] width 11 height 11
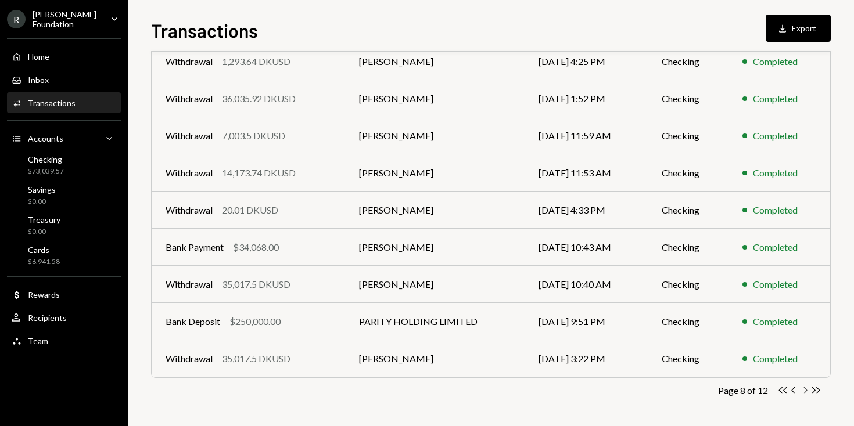
click at [804, 393] on icon "Chevron Right" at bounding box center [804, 390] width 11 height 11
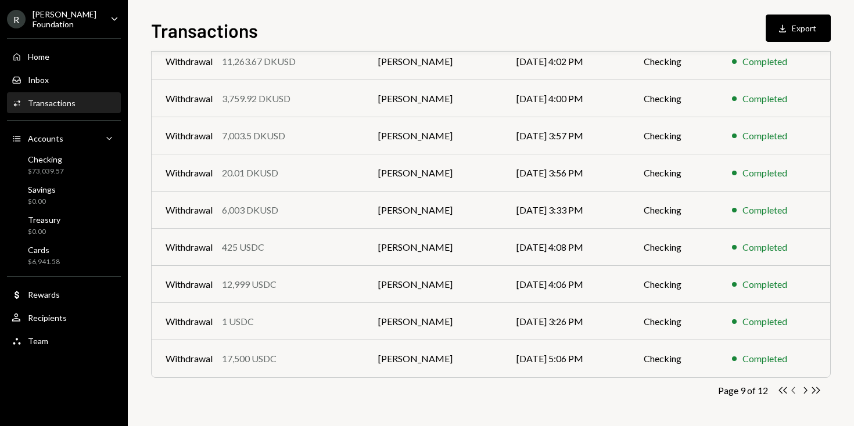
click at [793, 391] on icon "Chevron Left" at bounding box center [793, 390] width 11 height 11
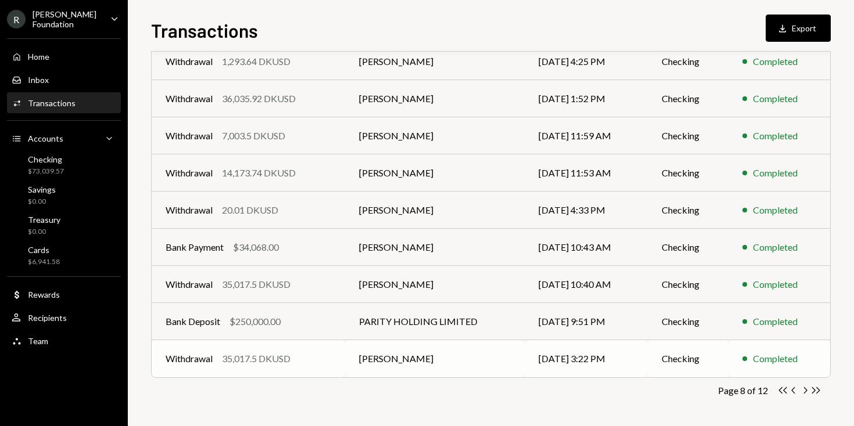
click at [347, 357] on td "James Harker" at bounding box center [434, 358] width 179 height 37
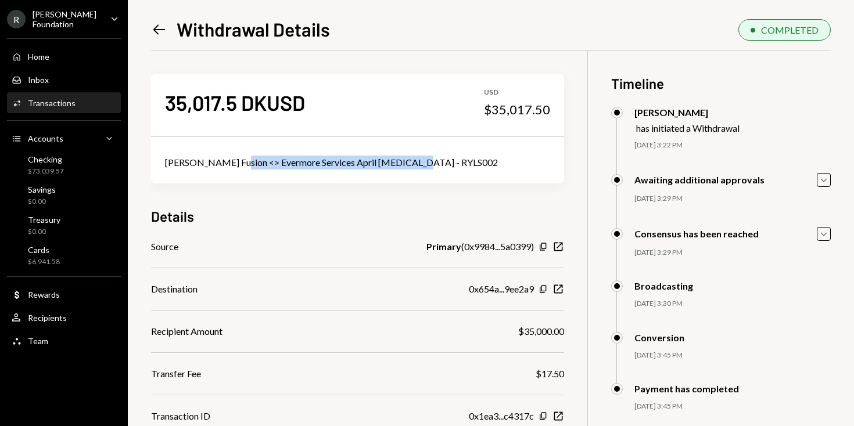
drag, startPoint x: 411, startPoint y: 164, endPoint x: 232, endPoint y: 159, distance: 179.5
click at [232, 159] on div "Rayls Fusion <> Evermore Services April Retainer - RYLS002" at bounding box center [357, 163] width 385 height 14
copy div "Evermore Services April Retainer - RYLS002"
click at [164, 24] on icon "Left Arrow" at bounding box center [159, 29] width 16 height 16
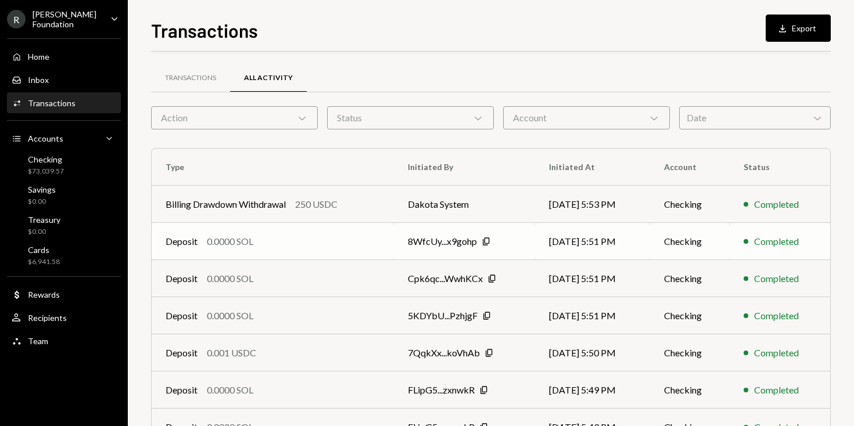
scroll to position [180, 0]
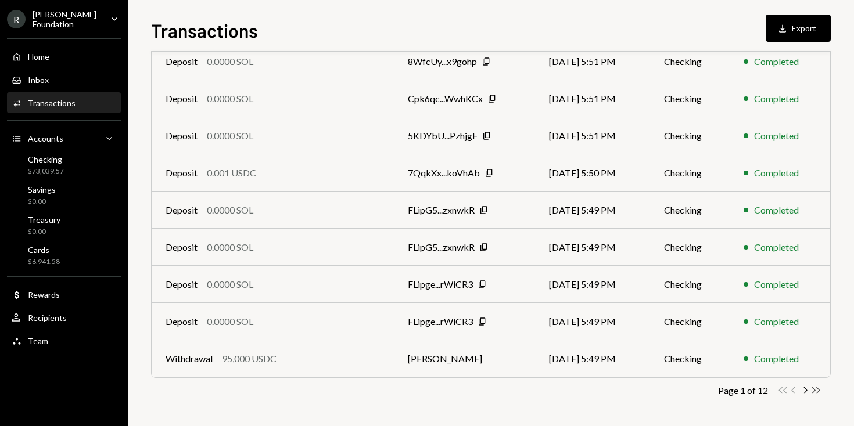
click at [819, 389] on icon "Double Arrow Right" at bounding box center [815, 390] width 11 height 11
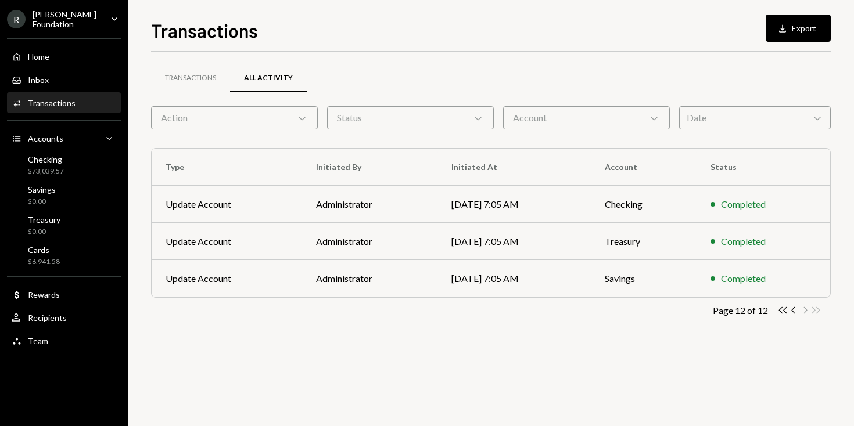
scroll to position [0, 0]
click at [791, 309] on icon "Chevron Left" at bounding box center [793, 310] width 11 height 11
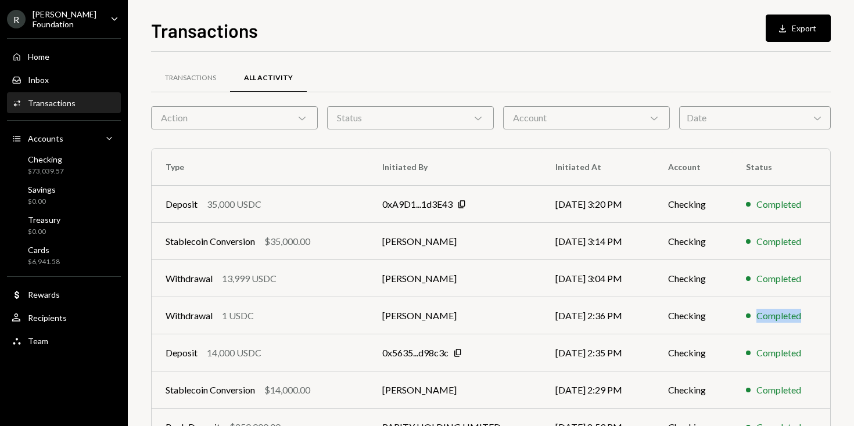
click at [791, 309] on div "Completed" at bounding box center [778, 316] width 45 height 14
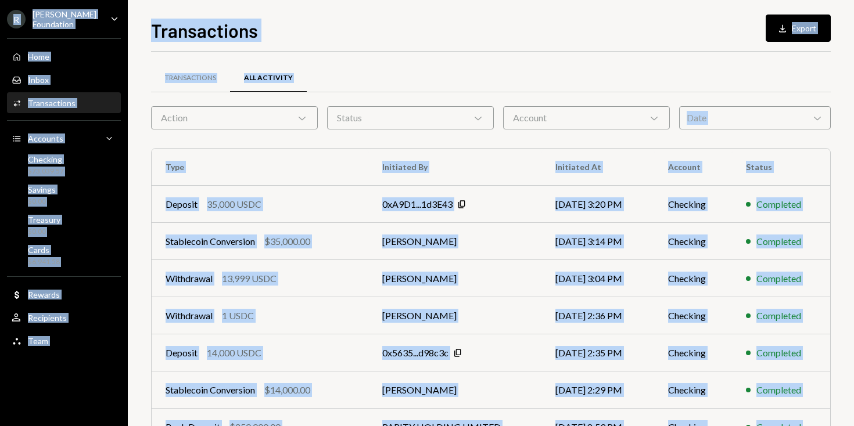
click at [791, 309] on div "R Rayls Foundation Caret Down Home Home Inbox Inbox Activities Transactions Acc…" at bounding box center [427, 213] width 854 height 426
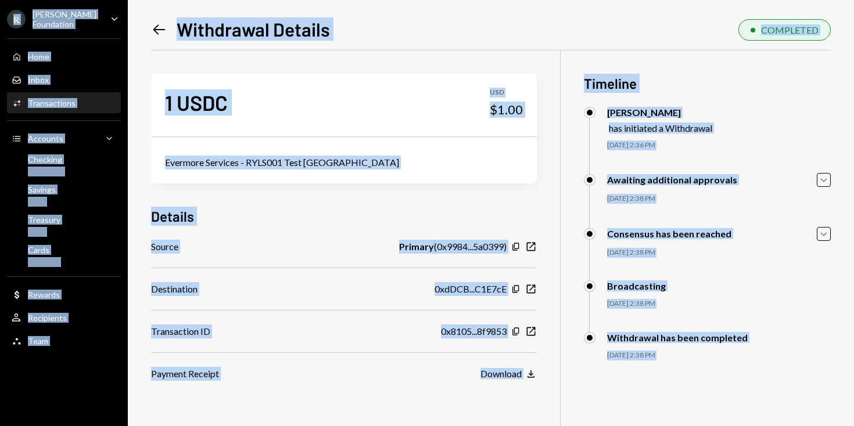
click at [163, 25] on icon "Left Arrow" at bounding box center [159, 29] width 16 height 16
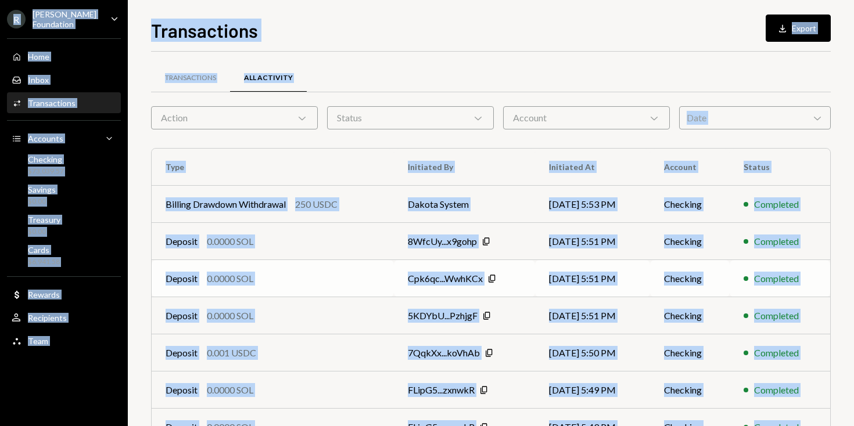
scroll to position [180, 0]
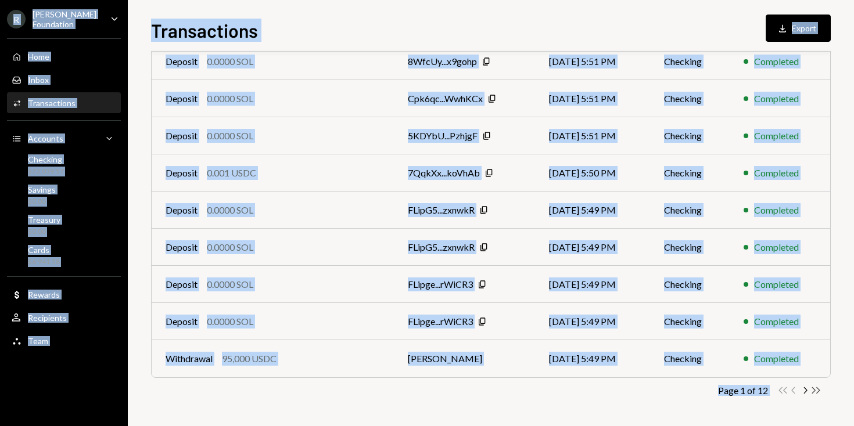
click at [818, 393] on icon "Double Arrow Right" at bounding box center [815, 390] width 11 height 11
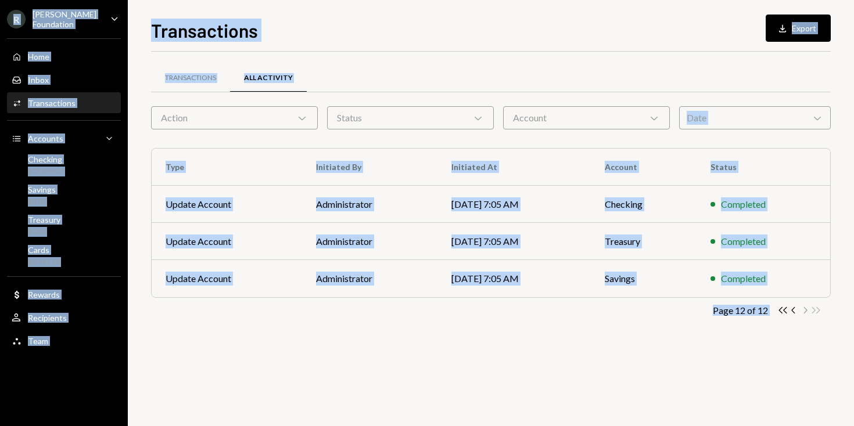
scroll to position [0, 0]
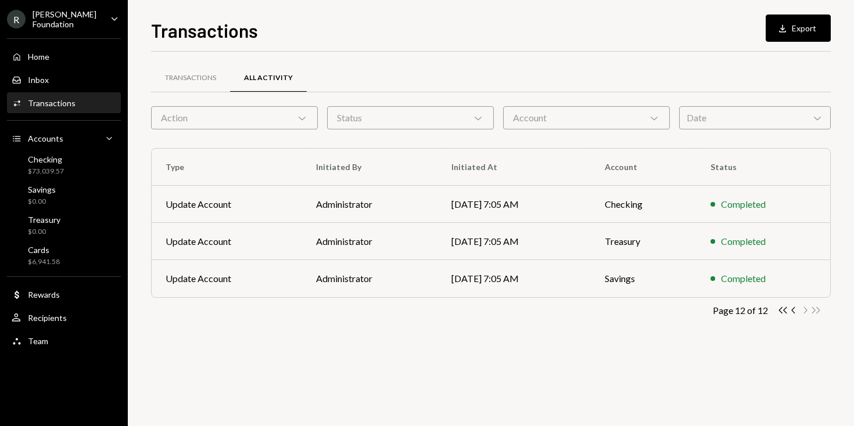
click at [814, 334] on div "Transactions All Activity Action Chevron Down Status Chevron Down Account Chevr…" at bounding box center [490, 208] width 679 height 276
click at [795, 312] on icon "Chevron Left" at bounding box center [793, 310] width 11 height 11
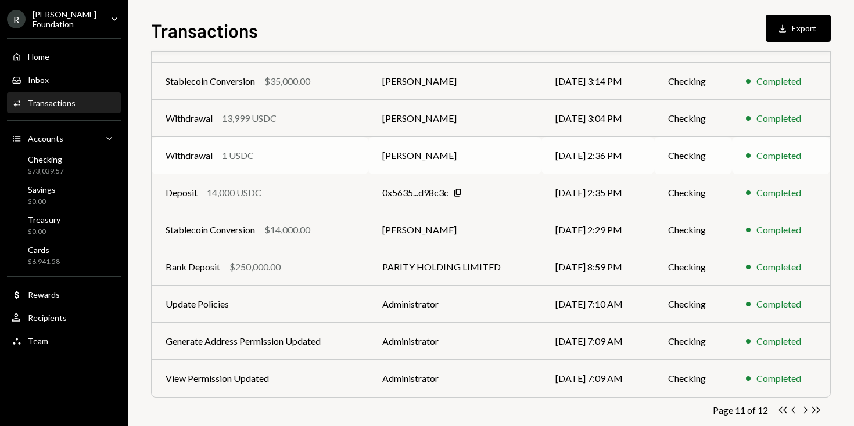
scroll to position [180, 0]
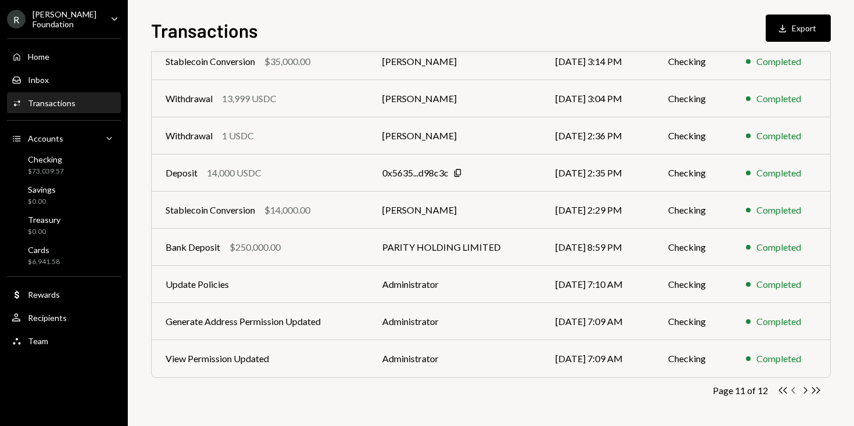
click at [793, 390] on icon "Chevron Left" at bounding box center [793, 390] width 11 height 11
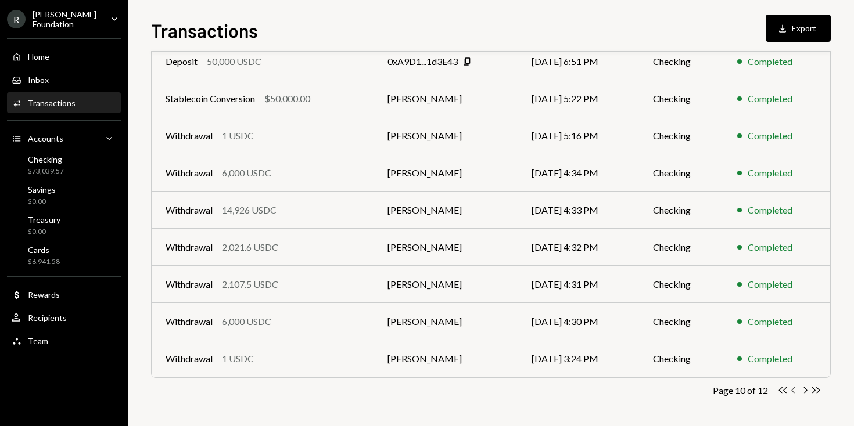
click at [793, 390] on icon "Chevron Left" at bounding box center [793, 390] width 11 height 11
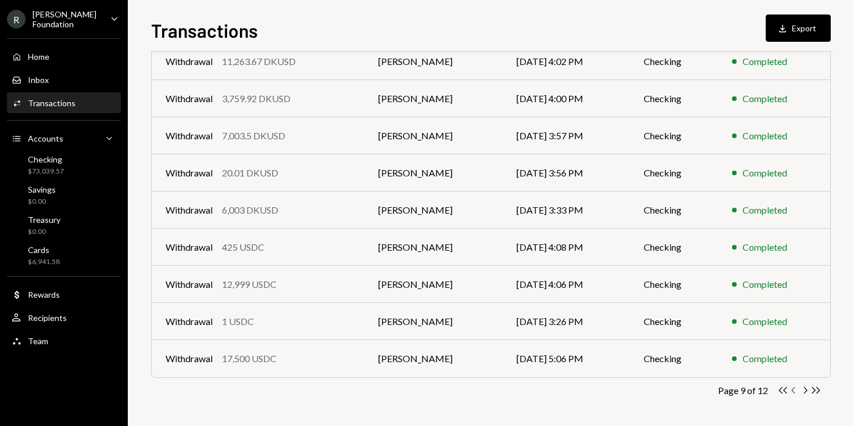
click at [793, 390] on icon "Chevron Left" at bounding box center [793, 390] width 11 height 11
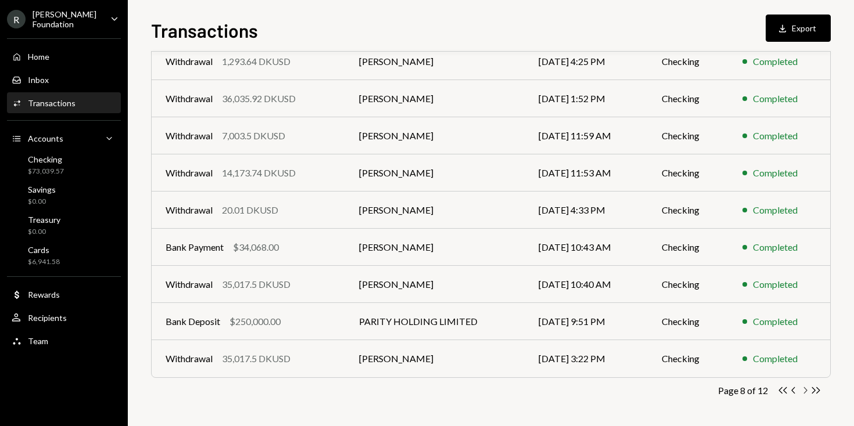
click at [806, 391] on icon "Chevron Right" at bounding box center [804, 390] width 11 height 11
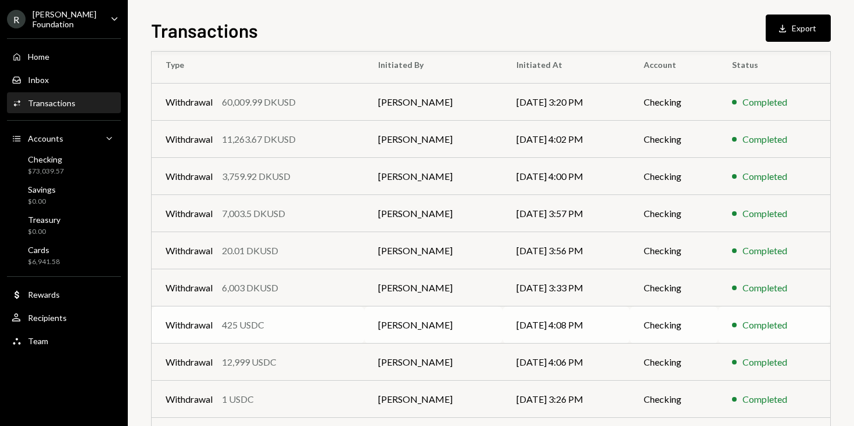
scroll to position [0, 0]
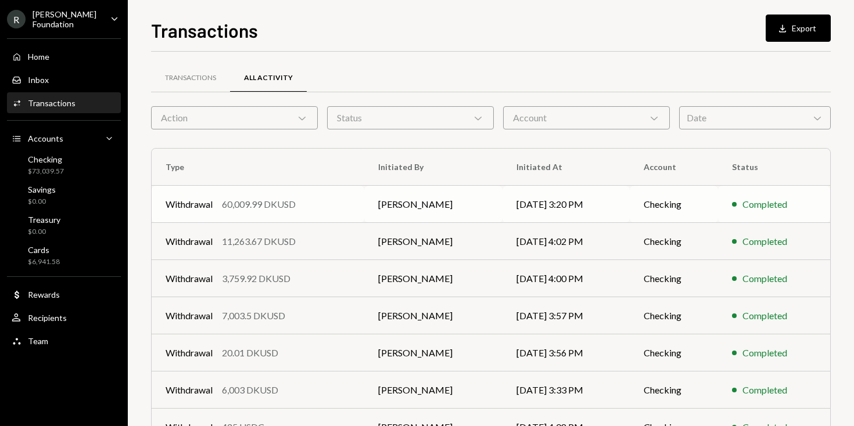
click at [350, 196] on td "Withdrawal 60,009.99 DKUSD" at bounding box center [258, 204] width 213 height 37
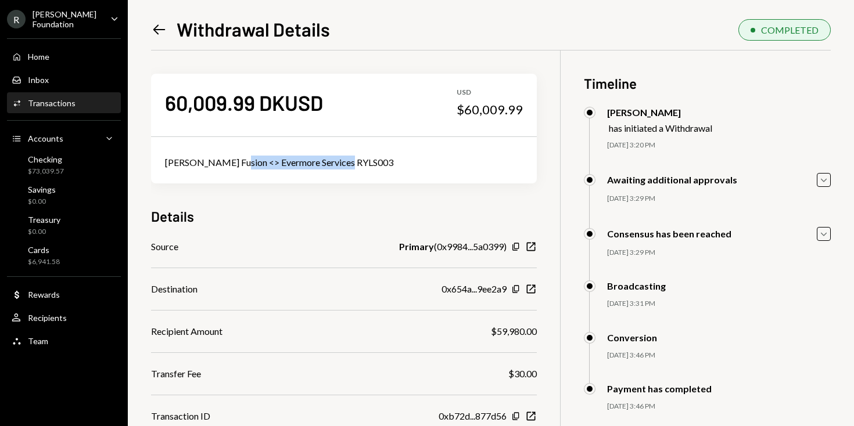
drag, startPoint x: 353, startPoint y: 162, endPoint x: 232, endPoint y: 156, distance: 121.5
click at [232, 156] on div "Rayls Fusion <> Evermore Services RYLS003" at bounding box center [344, 163] width 358 height 14
copy div "Evermore Services RYLS003"
click at [161, 27] on icon "Left Arrow" at bounding box center [159, 29] width 16 height 16
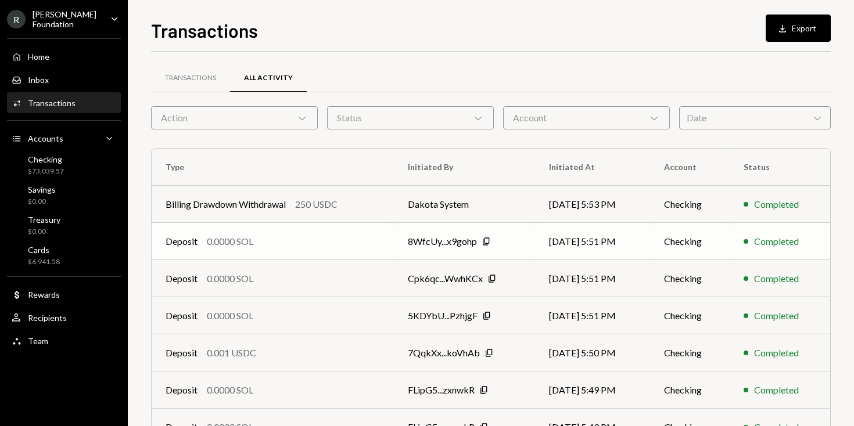
scroll to position [180, 0]
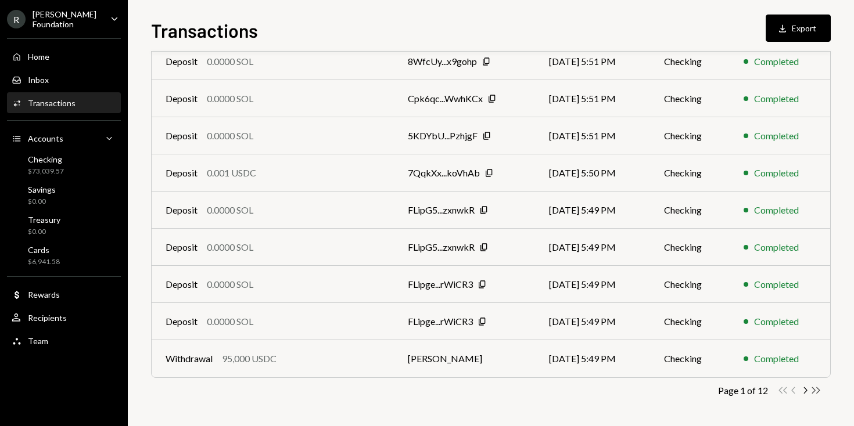
click at [812, 393] on icon "button" at bounding box center [816, 390] width 8 height 6
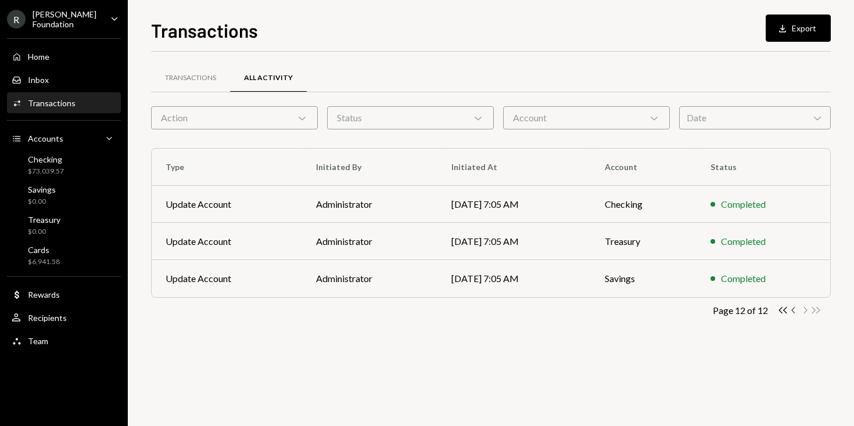
click at [794, 311] on icon "Chevron Left" at bounding box center [793, 310] width 11 height 11
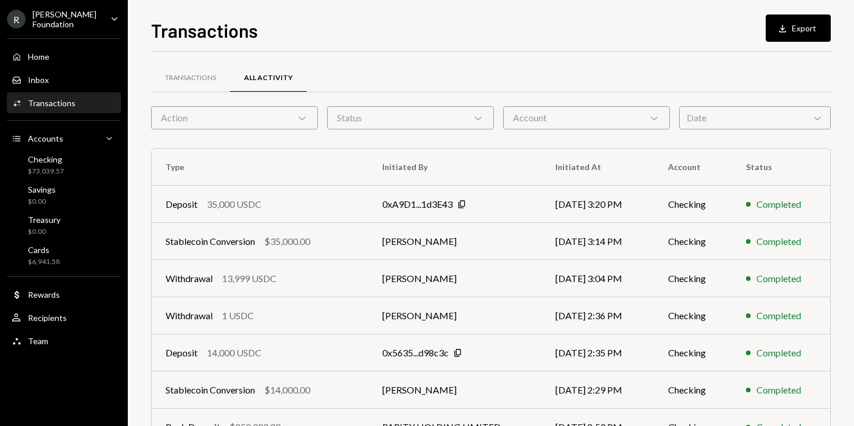
scroll to position [180, 0]
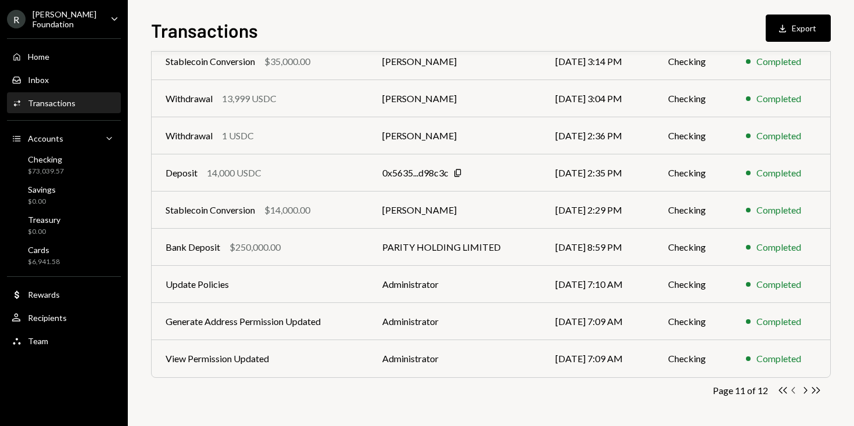
click at [794, 391] on icon "Chevron Left" at bounding box center [793, 390] width 11 height 11
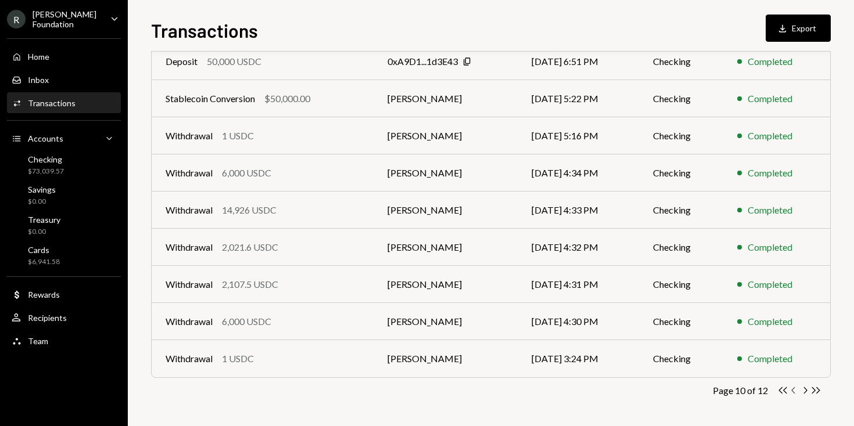
click at [794, 391] on icon "Chevron Left" at bounding box center [793, 390] width 11 height 11
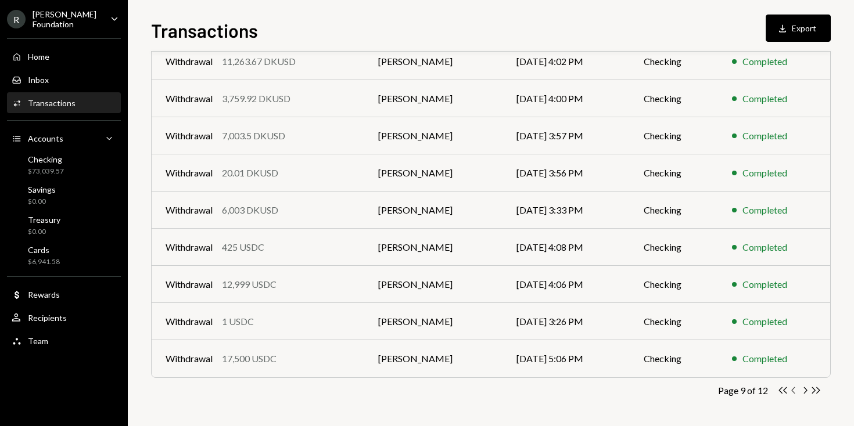
click at [794, 391] on icon "Chevron Left" at bounding box center [793, 390] width 11 height 11
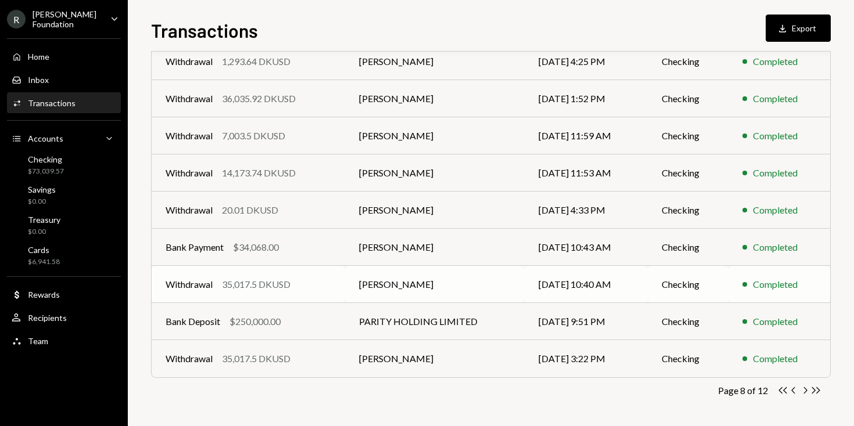
click at [401, 286] on td "James Harker" at bounding box center [434, 284] width 179 height 37
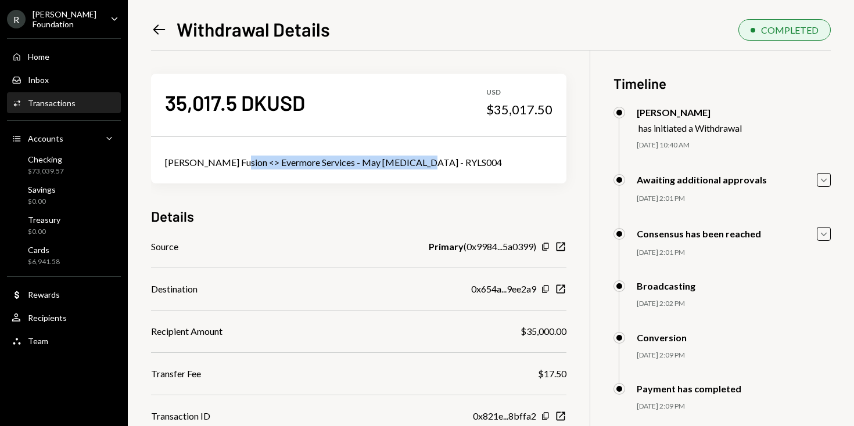
drag, startPoint x: 416, startPoint y: 161, endPoint x: 231, endPoint y: 159, distance: 185.8
click at [231, 159] on div "Rayls Fusion <> Evermore Services - May Retainer - RYLS004" at bounding box center [358, 163] width 387 height 14
copy div "Evermore Services - May Retainer - RYLS004"
click at [153, 31] on icon "Left Arrow" at bounding box center [159, 29] width 16 height 16
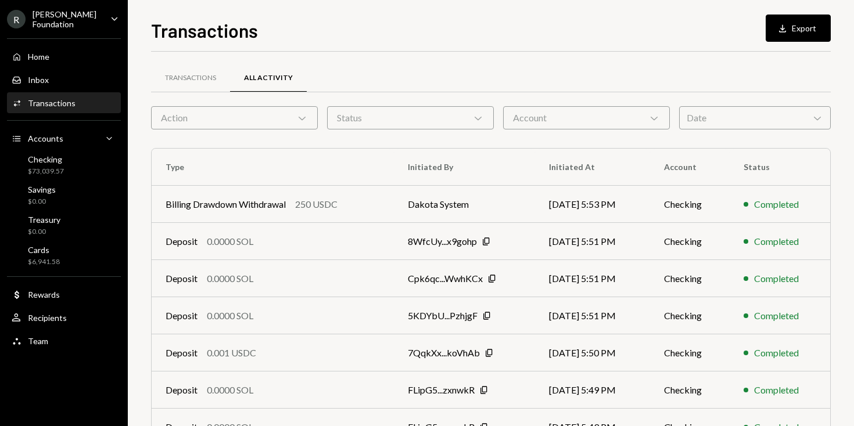
scroll to position [180, 0]
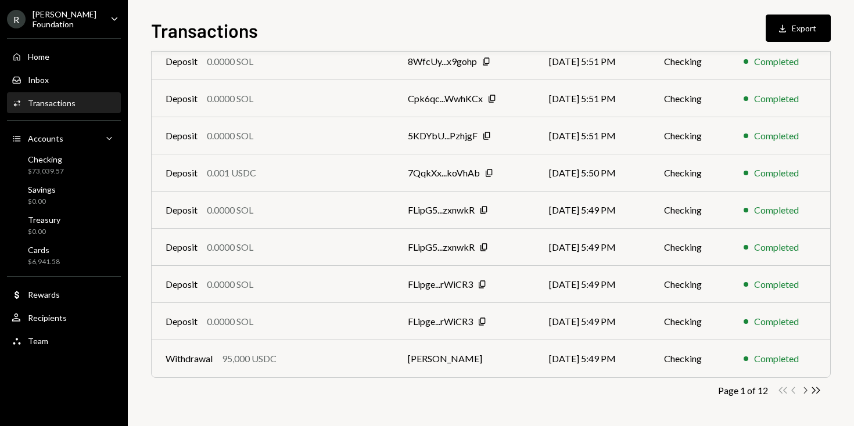
click at [804, 390] on icon "Chevron Right" at bounding box center [804, 390] width 11 height 11
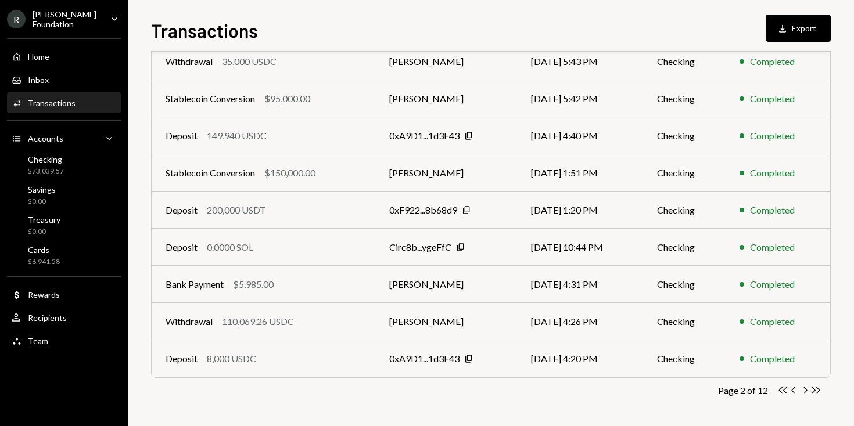
click at [804, 390] on icon "Chevron Right" at bounding box center [804, 390] width 11 height 11
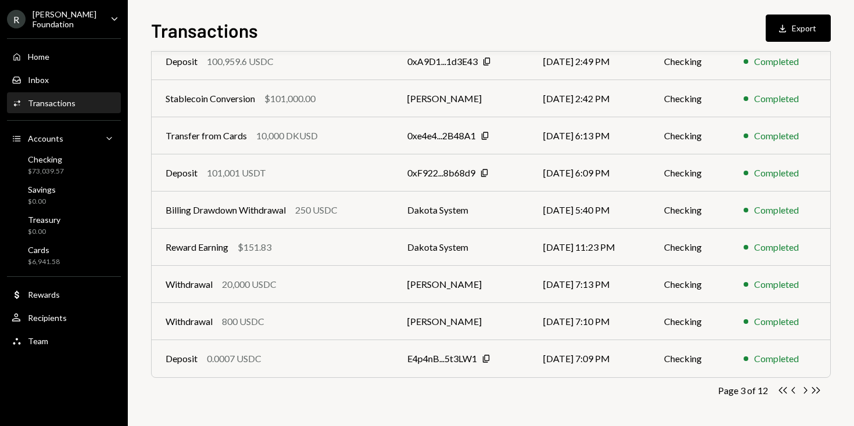
click at [804, 390] on icon "Chevron Right" at bounding box center [804, 390] width 11 height 11
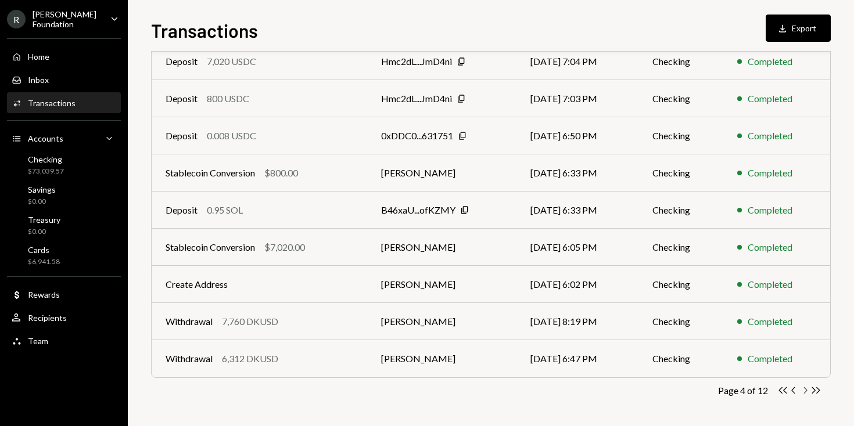
click at [809, 390] on icon "Chevron Right" at bounding box center [804, 390] width 11 height 11
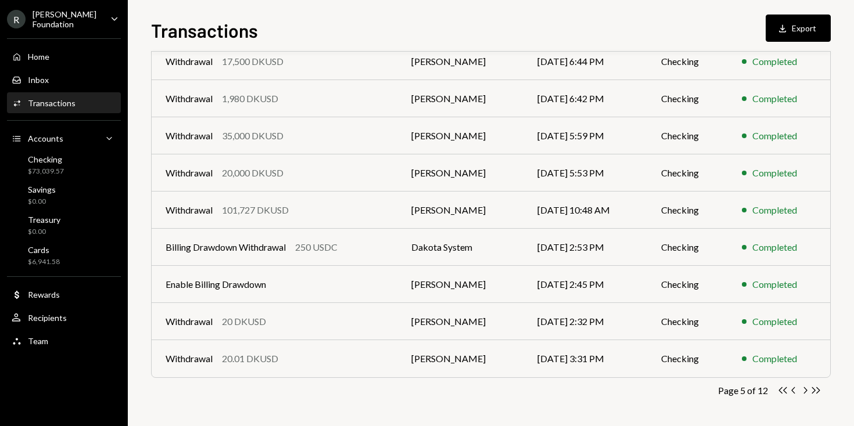
click at [809, 390] on icon "Chevron Right" at bounding box center [804, 390] width 11 height 11
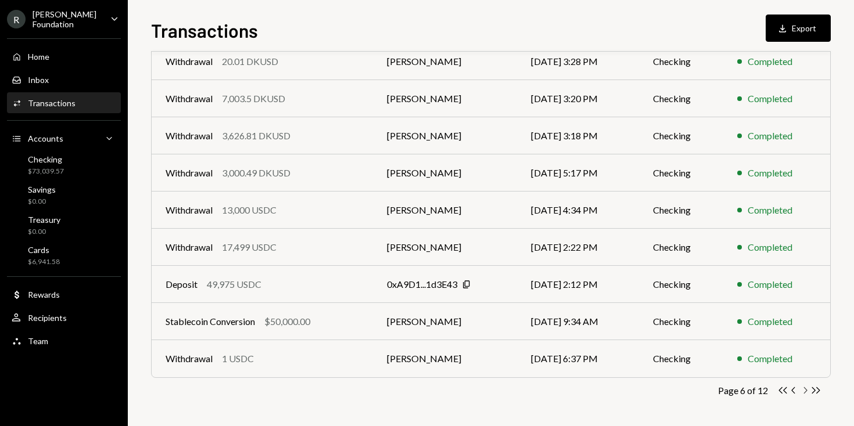
click at [804, 391] on icon "Chevron Right" at bounding box center [804, 390] width 11 height 11
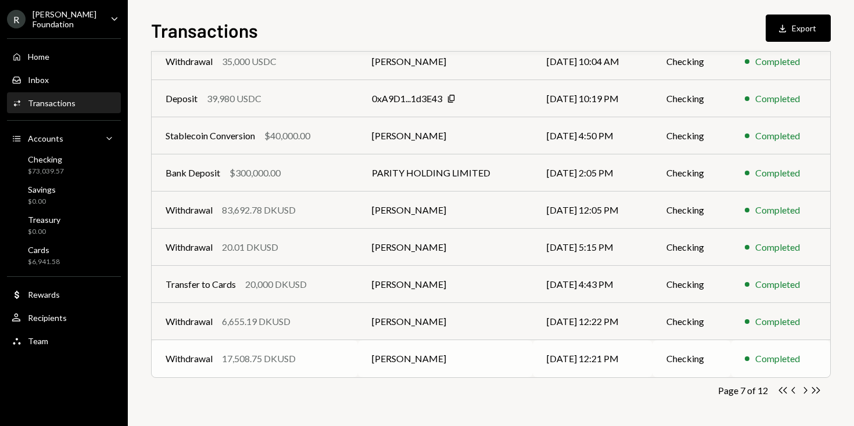
click at [279, 363] on div "17,508.75 DKUSD" at bounding box center [259, 359] width 74 height 14
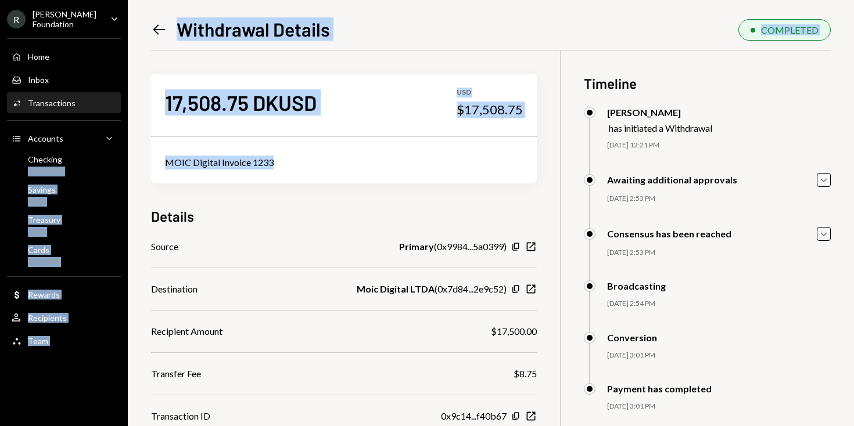
drag, startPoint x: 276, startPoint y: 160, endPoint x: 127, endPoint y: 158, distance: 149.2
click at [128, 158] on div "Left Arrow Withdrawal Details COMPLETED 17,508.75 DKUSD USD $17,508.75 MOIC Dig…" at bounding box center [491, 213] width 726 height 426
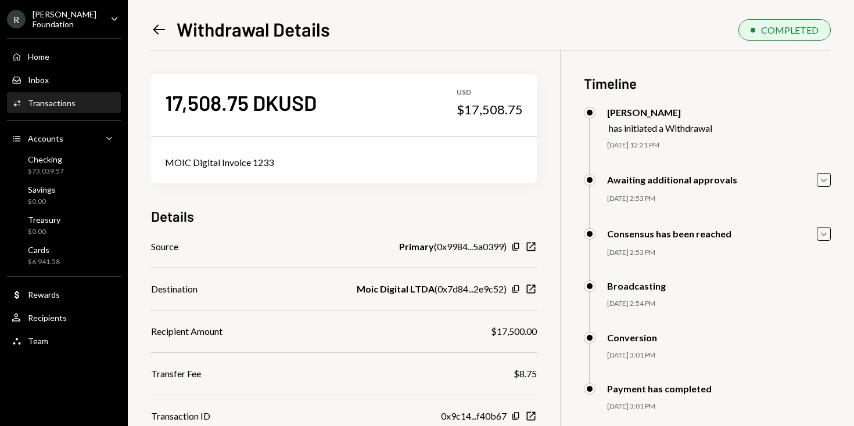
click at [281, 156] on div "MOIC Digital Invoice 1233" at bounding box center [344, 163] width 358 height 14
drag, startPoint x: 281, startPoint y: 155, endPoint x: 304, endPoint y: 154, distance: 22.7
click at [304, 154] on div "MOIC Digital Invoice 1233" at bounding box center [344, 163] width 386 height 42
drag, startPoint x: 294, startPoint y: 163, endPoint x: 166, endPoint y: 165, distance: 127.8
click at [166, 165] on div "MOIC Digital Invoice 1233" at bounding box center [344, 163] width 358 height 14
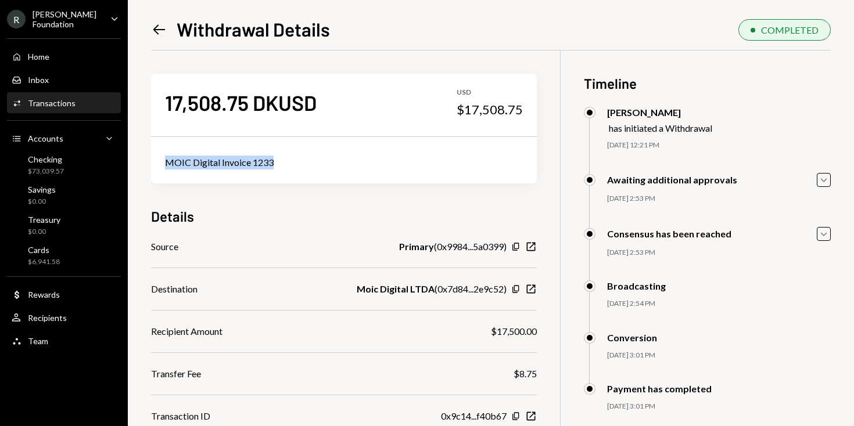
copy div "MOIC Digital Invoice 1233"
click at [161, 30] on icon at bounding box center [159, 29] width 12 height 10
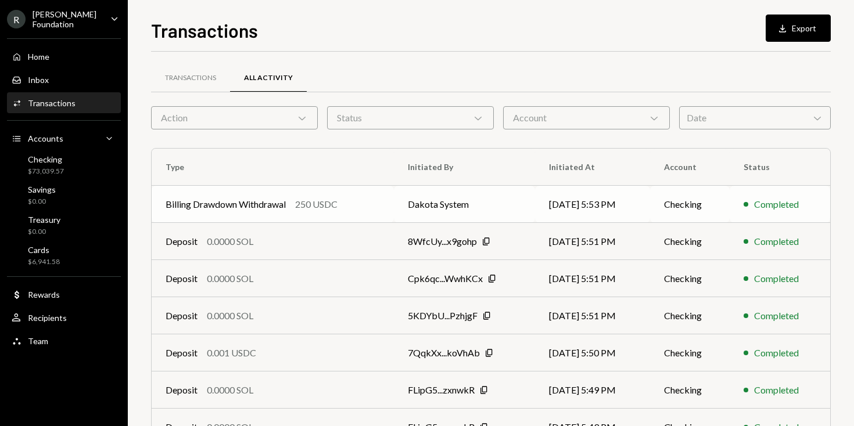
scroll to position [180, 0]
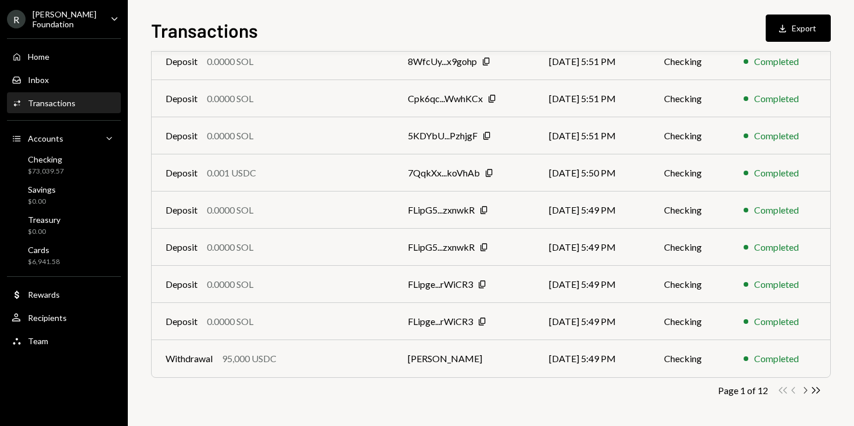
click at [805, 388] on icon "Chevron Right" at bounding box center [804, 390] width 11 height 11
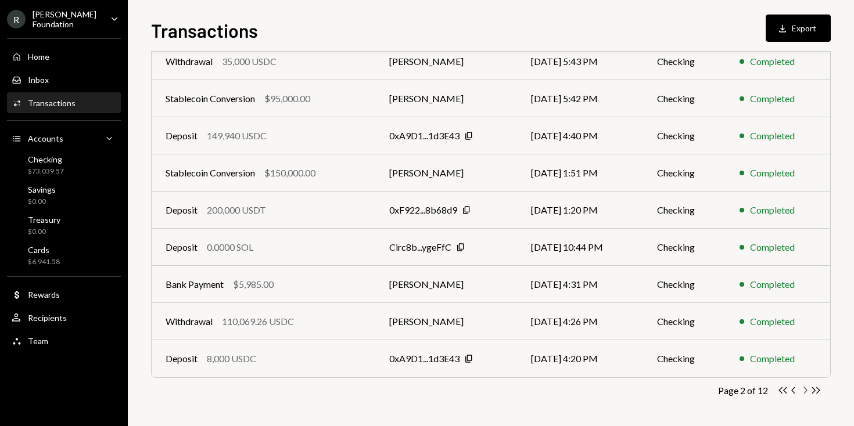
click at [805, 388] on icon "Chevron Right" at bounding box center [804, 390] width 11 height 11
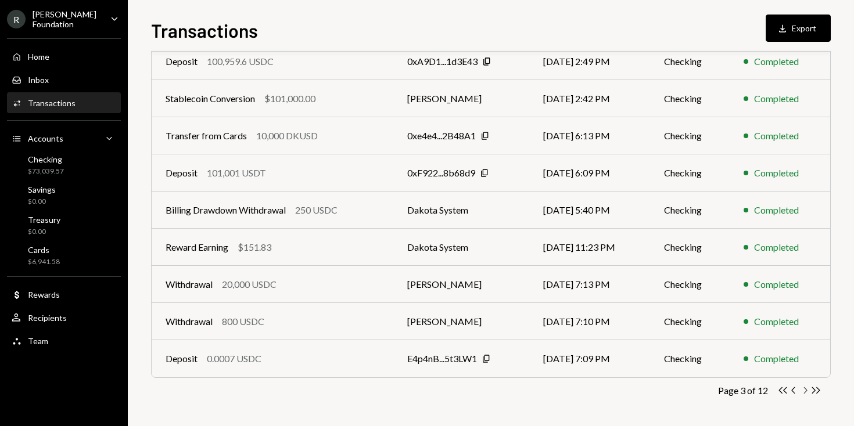
click at [805, 388] on icon "Chevron Right" at bounding box center [804, 390] width 11 height 11
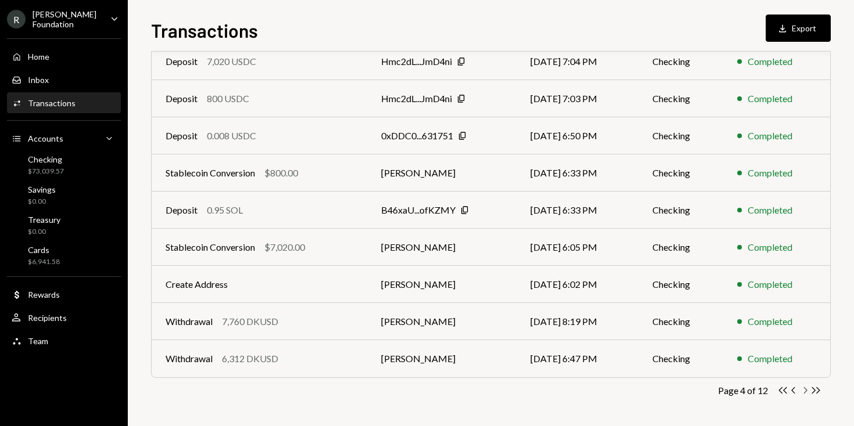
click at [805, 388] on icon "Chevron Right" at bounding box center [804, 390] width 11 height 11
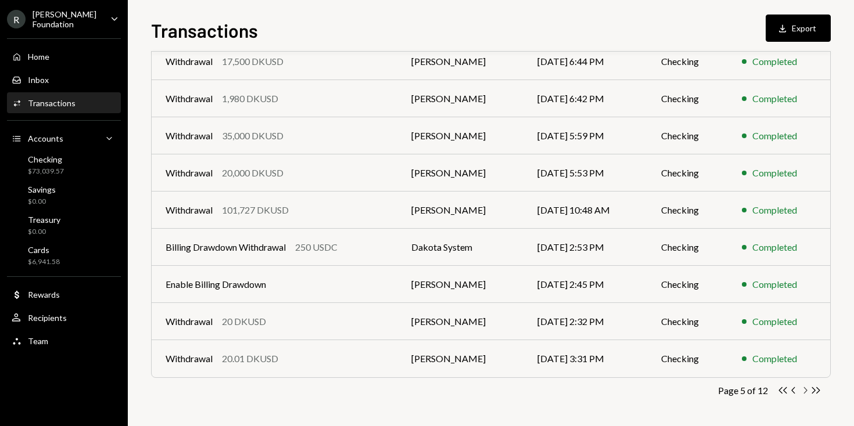
click at [805, 388] on icon "Chevron Right" at bounding box center [804, 390] width 11 height 11
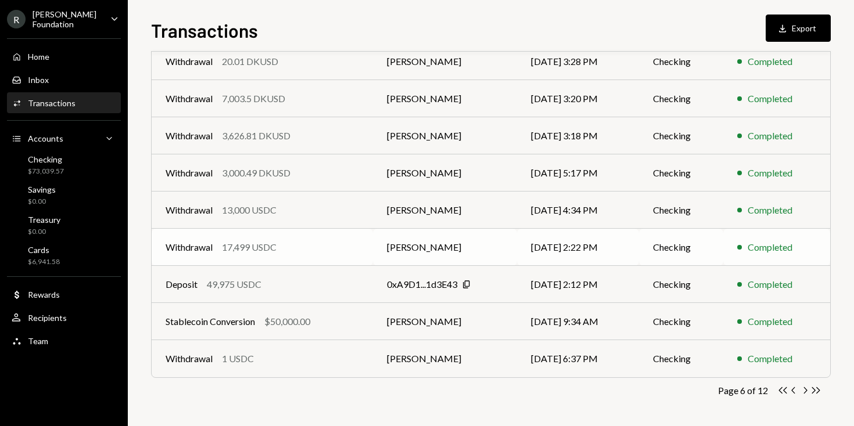
click at [322, 237] on td "Withdrawal 17,499 USDC" at bounding box center [262, 247] width 221 height 37
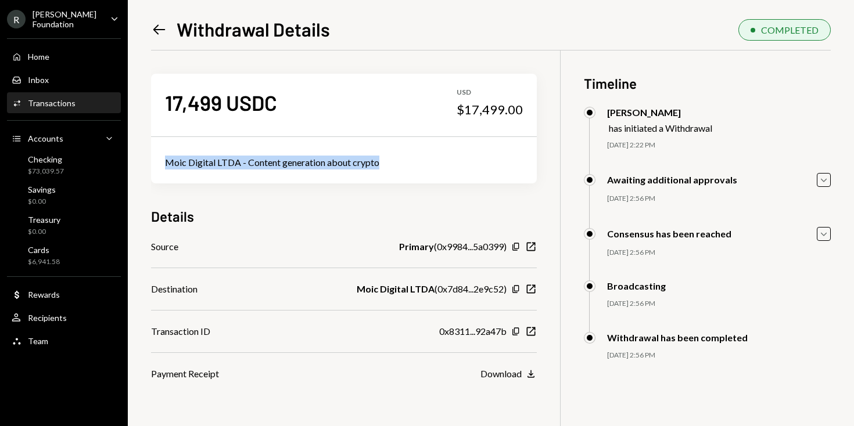
drag, startPoint x: 390, startPoint y: 163, endPoint x: 208, endPoint y: 154, distance: 181.3
click at [208, 154] on div "Moic Digital LTDA - Content generation about crypto" at bounding box center [344, 163] width 386 height 42
copy div "Moic Digital LTDA - Content generation about crypto"
click at [163, 23] on icon "Left Arrow" at bounding box center [159, 29] width 16 height 16
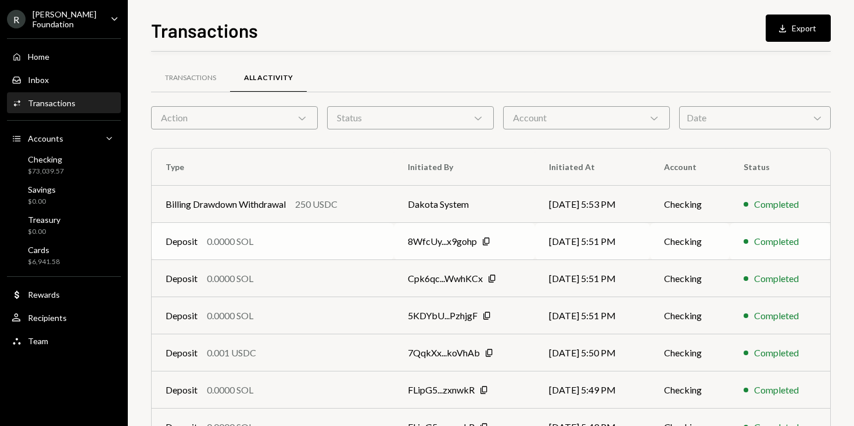
scroll to position [180, 0]
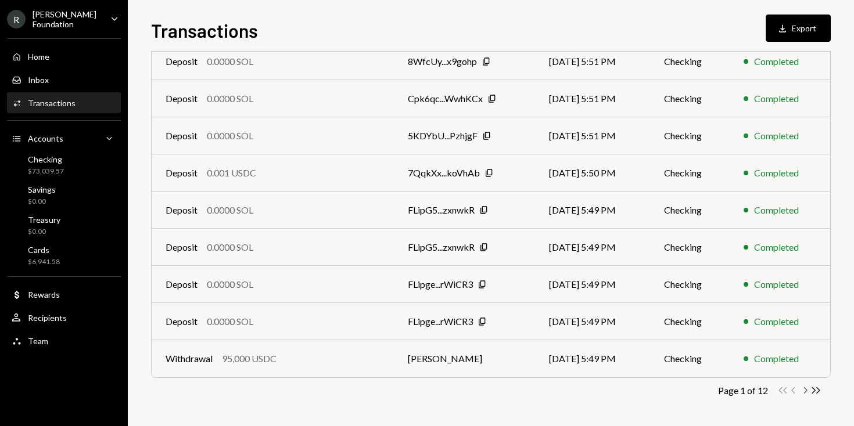
click at [806, 389] on icon "Chevron Right" at bounding box center [804, 390] width 11 height 11
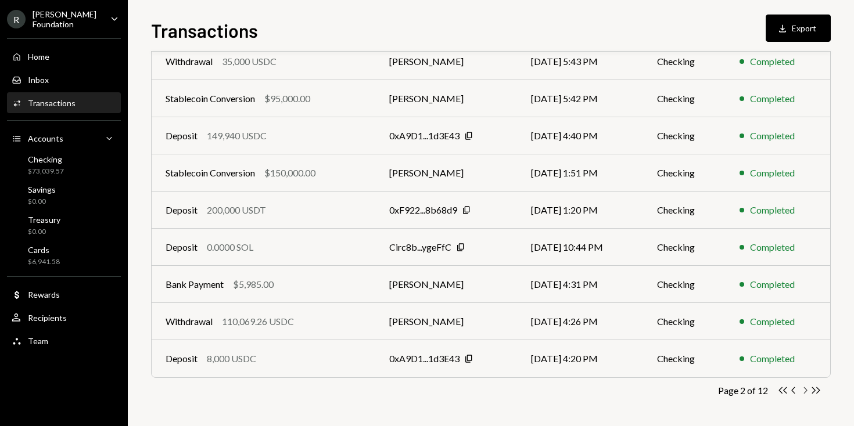
click at [806, 389] on icon "Chevron Right" at bounding box center [804, 390] width 11 height 11
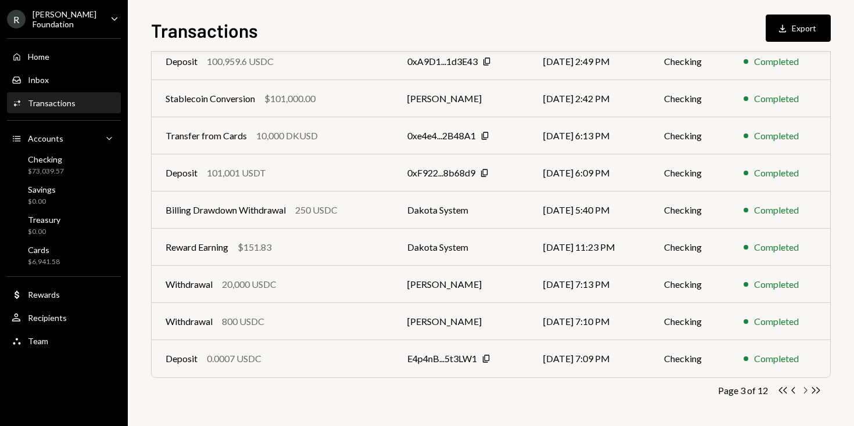
click at [806, 389] on icon "Chevron Right" at bounding box center [804, 390] width 11 height 11
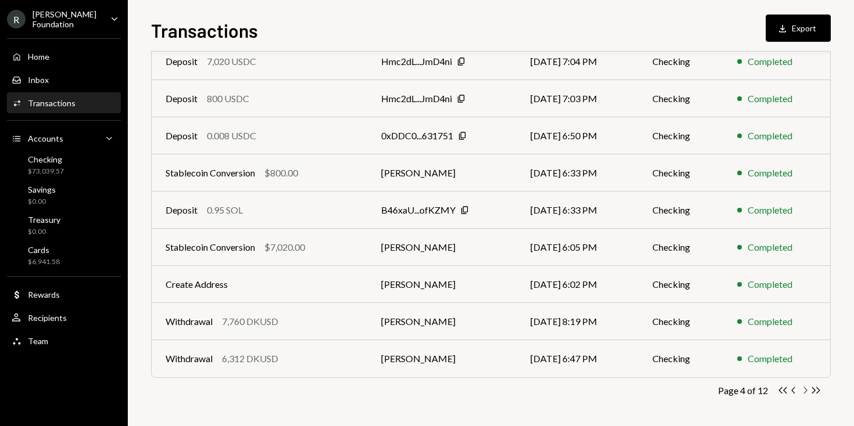
click at [806, 389] on icon "Chevron Right" at bounding box center [804, 390] width 11 height 11
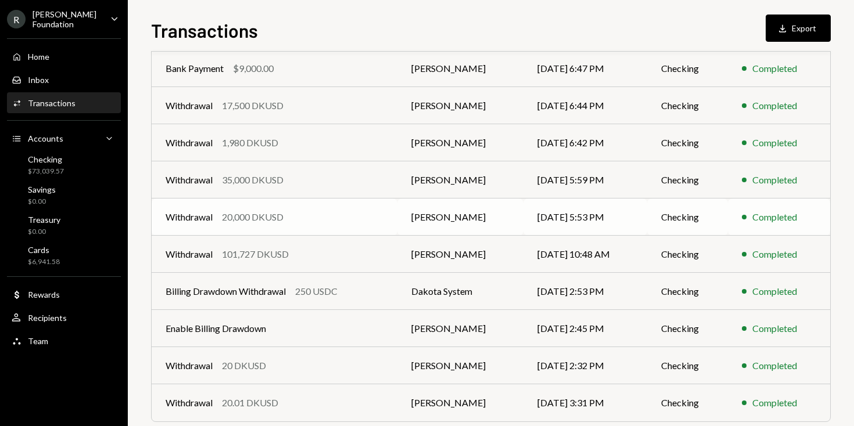
scroll to position [128, 0]
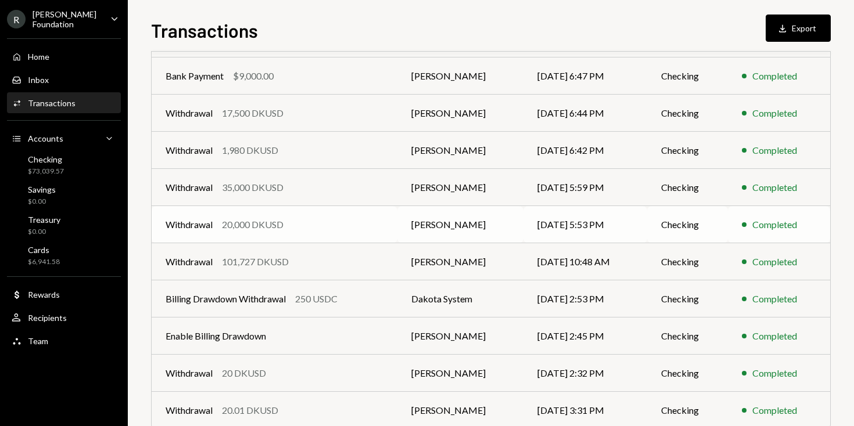
click at [550, 228] on td "06/26/25 5:53 PM" at bounding box center [585, 224] width 124 height 37
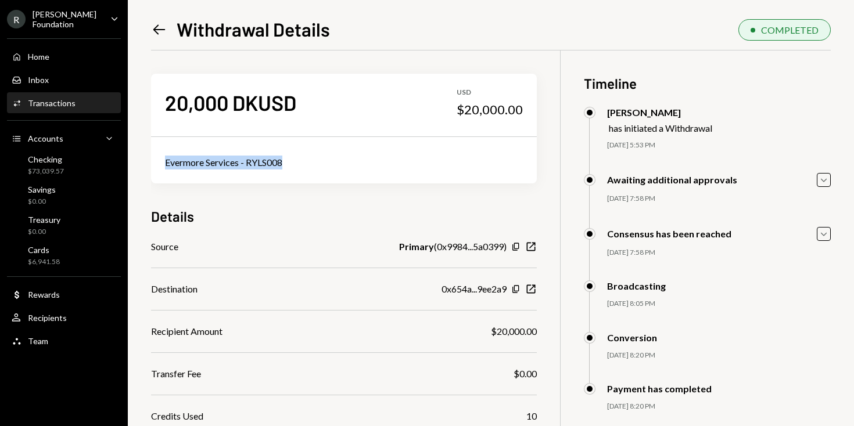
click at [159, 156] on div "Evermore Services - RYLS008" at bounding box center [344, 163] width 386 height 42
click at [154, 24] on icon "Left Arrow" at bounding box center [159, 29] width 16 height 16
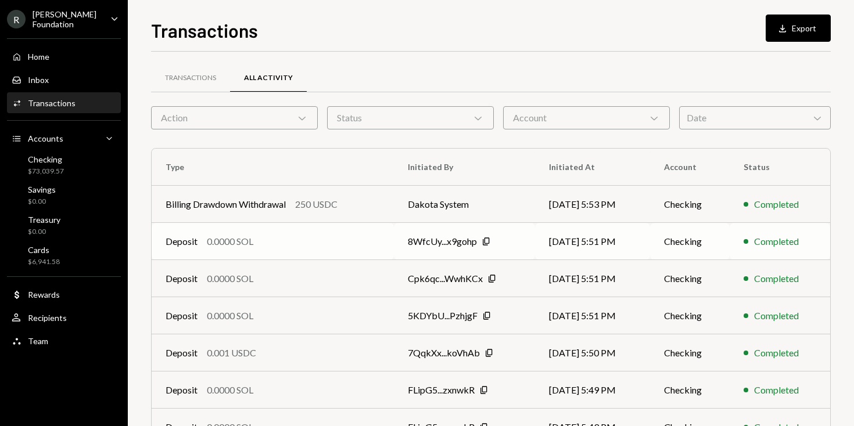
scroll to position [180, 0]
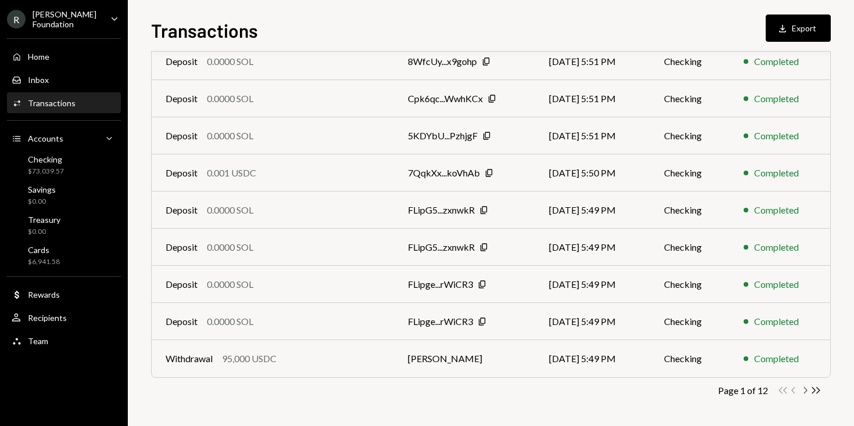
click at [807, 391] on icon "Chevron Right" at bounding box center [804, 390] width 11 height 11
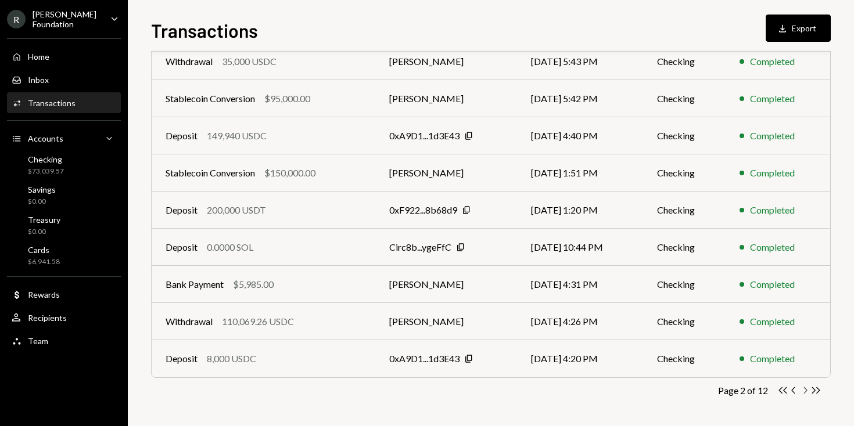
click at [807, 391] on icon "Chevron Right" at bounding box center [804, 390] width 11 height 11
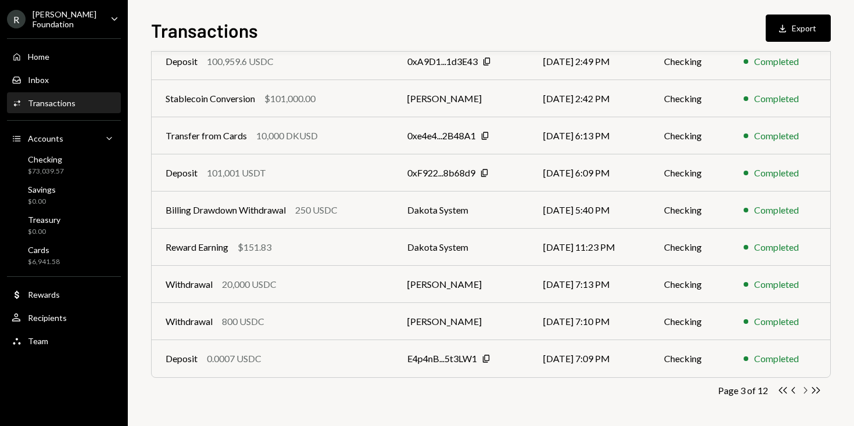
click at [806, 392] on icon "Chevron Right" at bounding box center [804, 390] width 11 height 11
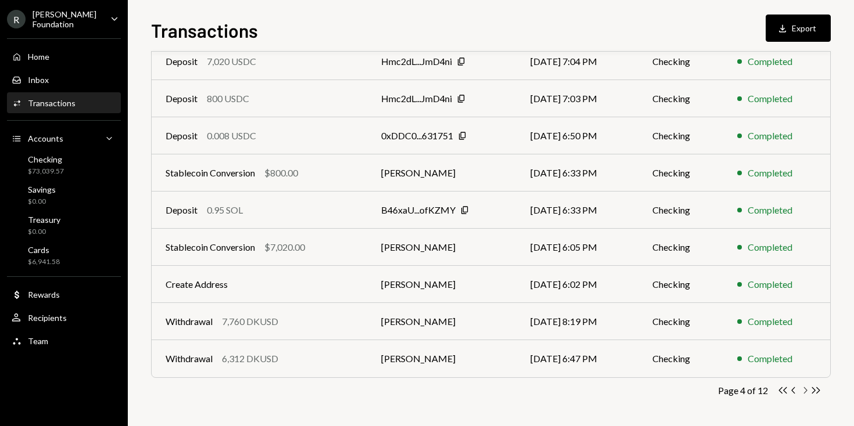
click at [806, 392] on icon "Chevron Right" at bounding box center [804, 390] width 11 height 11
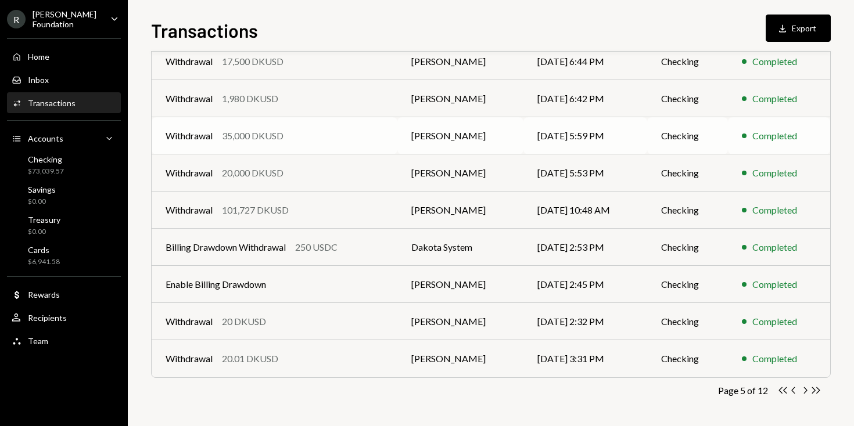
click at [485, 134] on td "[PERSON_NAME]" at bounding box center [460, 135] width 126 height 37
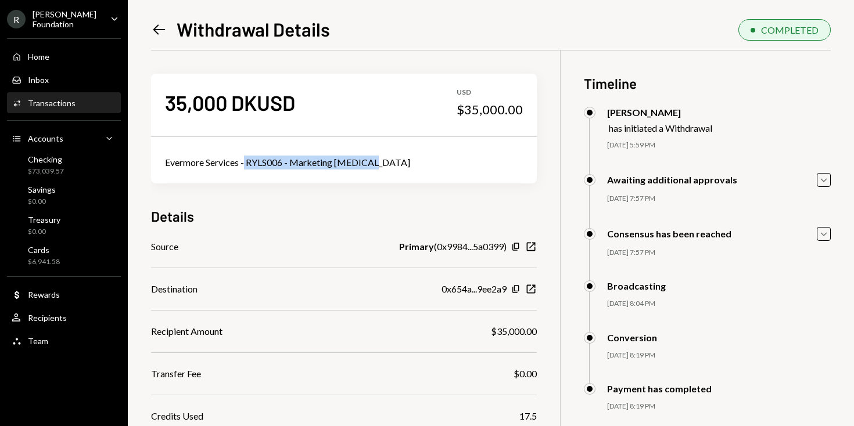
drag, startPoint x: 373, startPoint y: 165, endPoint x: 247, endPoint y: 159, distance: 126.7
click at [247, 159] on div "Evermore Services - RYLS006 - Marketing [MEDICAL_DATA]" at bounding box center [344, 163] width 358 height 14
copy div "RYLS006 - Marketing [MEDICAL_DATA]"
